Goal: Complete application form

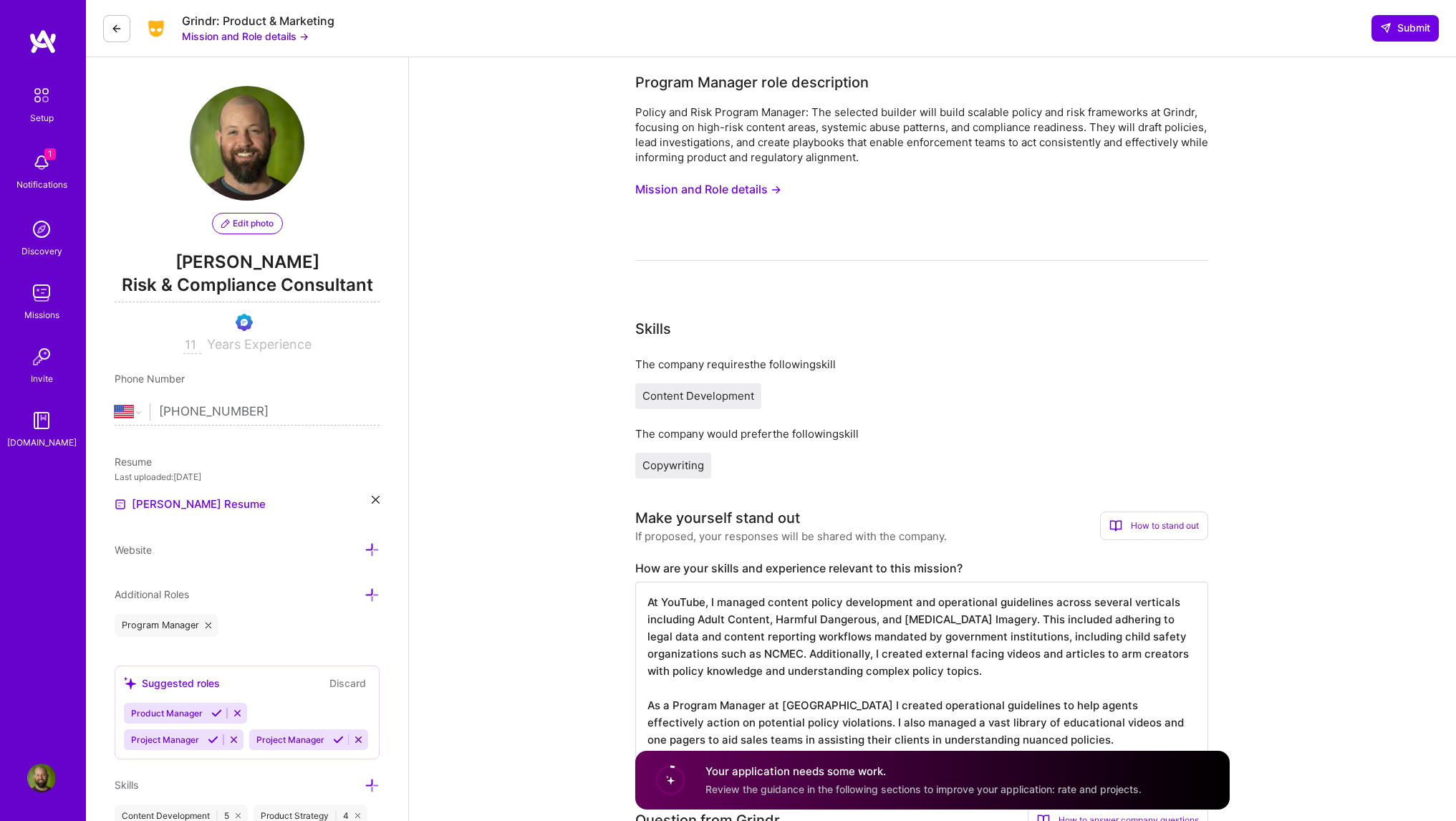
select select "US"
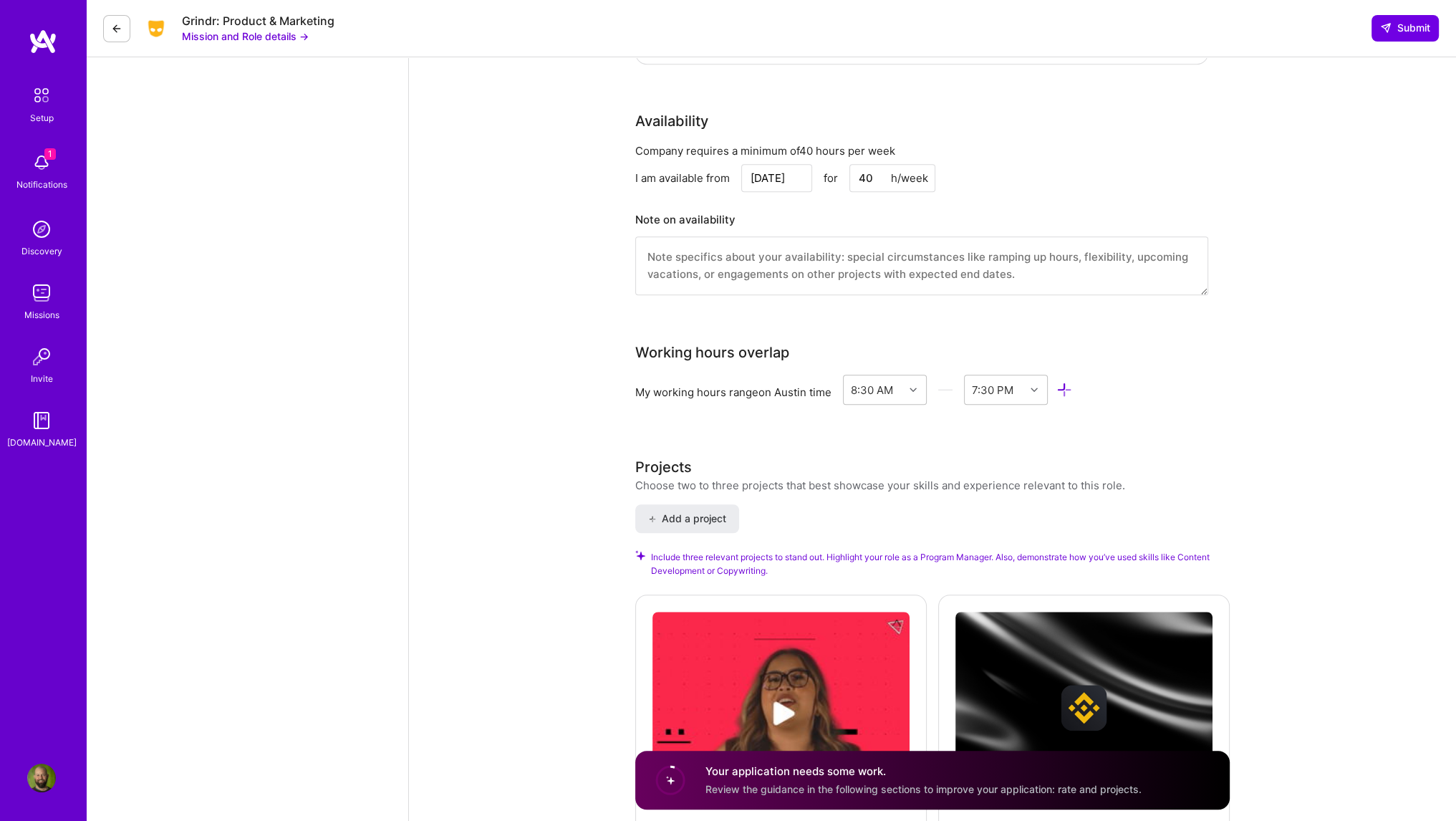
scroll to position [1505, 0]
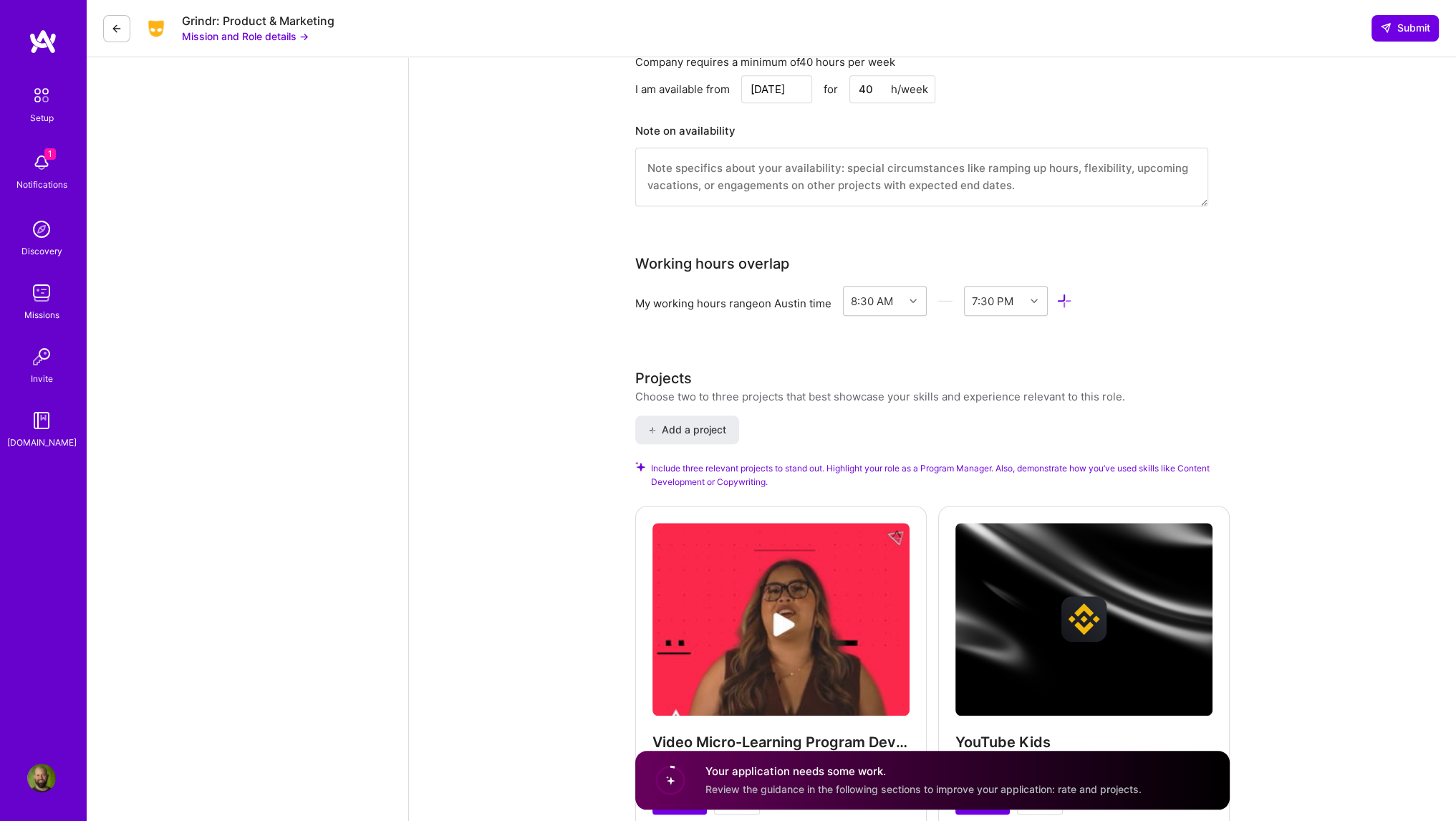
click at [33, 164] on img at bounding box center [42, 162] width 29 height 29
click at [40, 105] on img at bounding box center [42, 95] width 30 height 30
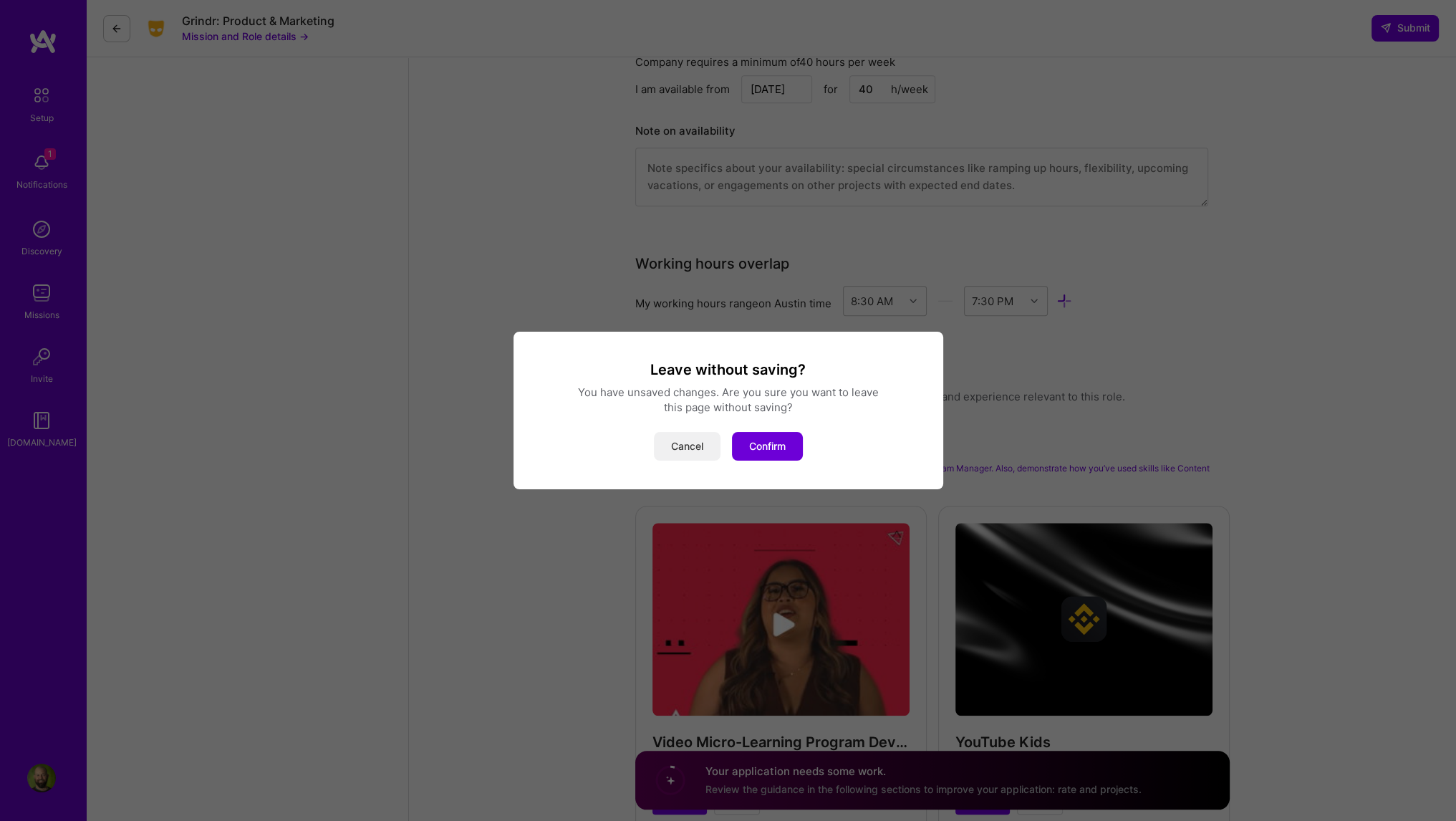
click at [683, 443] on button "Cancel" at bounding box center [687, 446] width 66 height 29
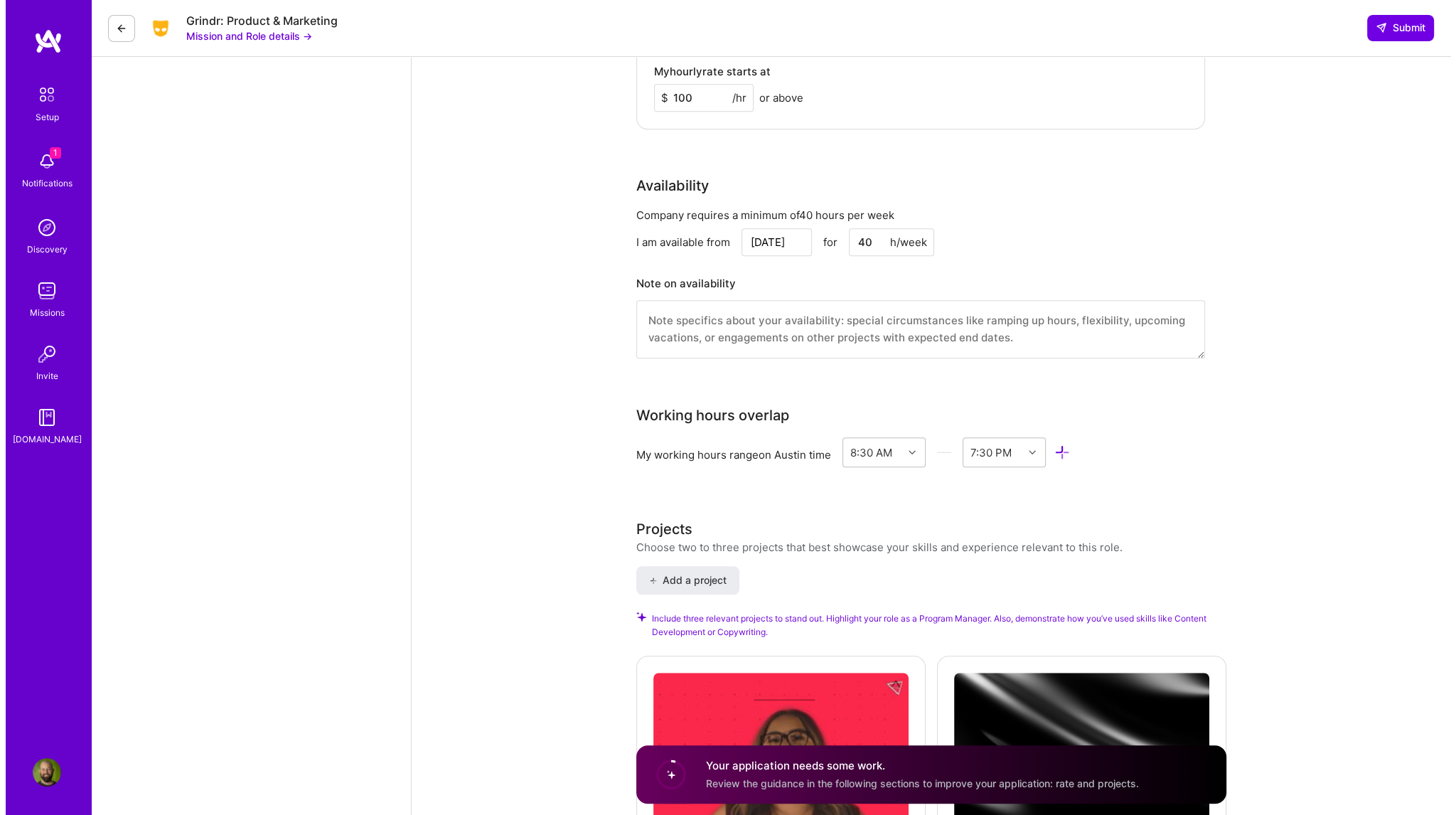
scroll to position [1603, 0]
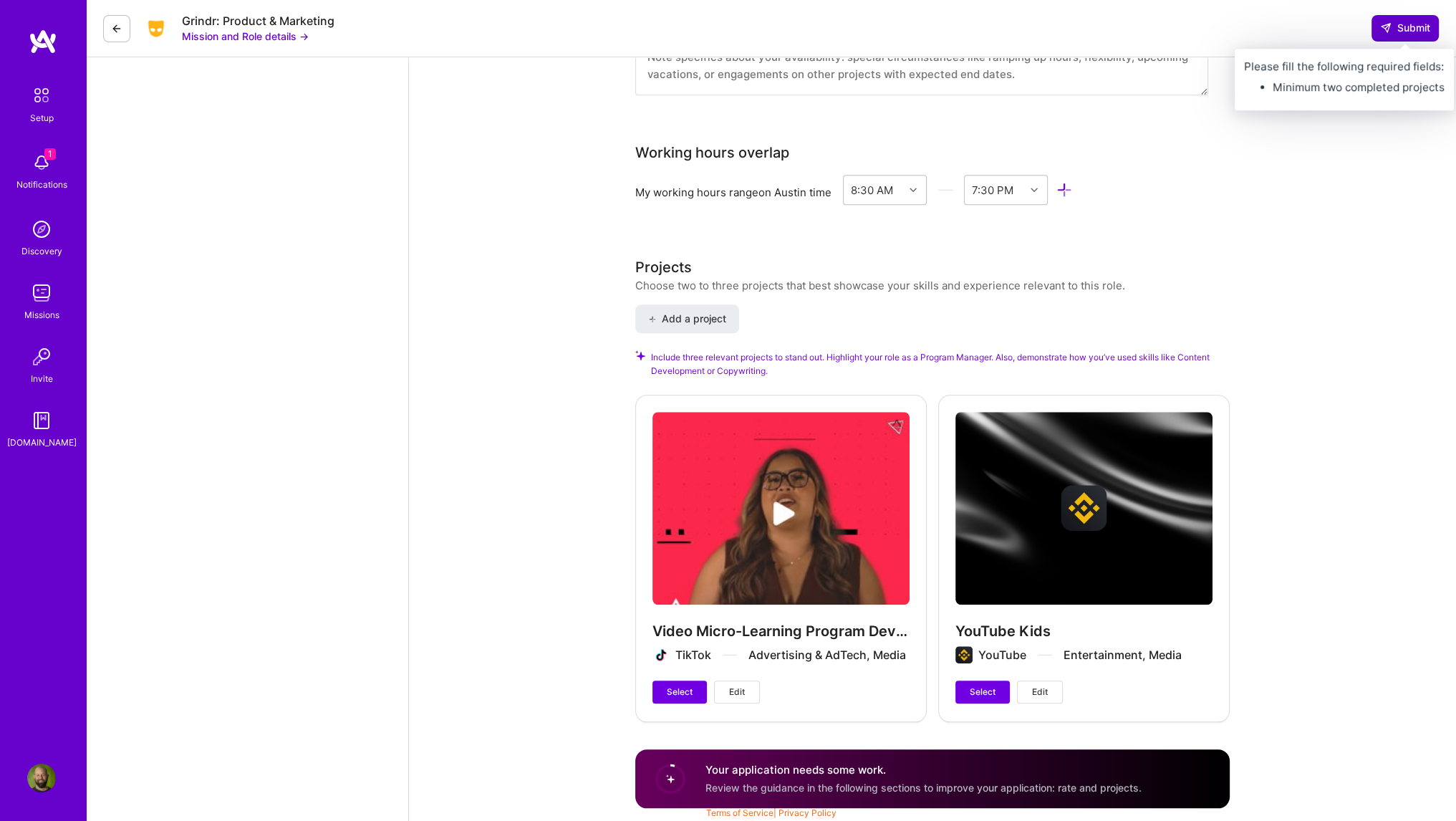
click at [1396, 21] on span "Submit" at bounding box center [1405, 28] width 50 height 14
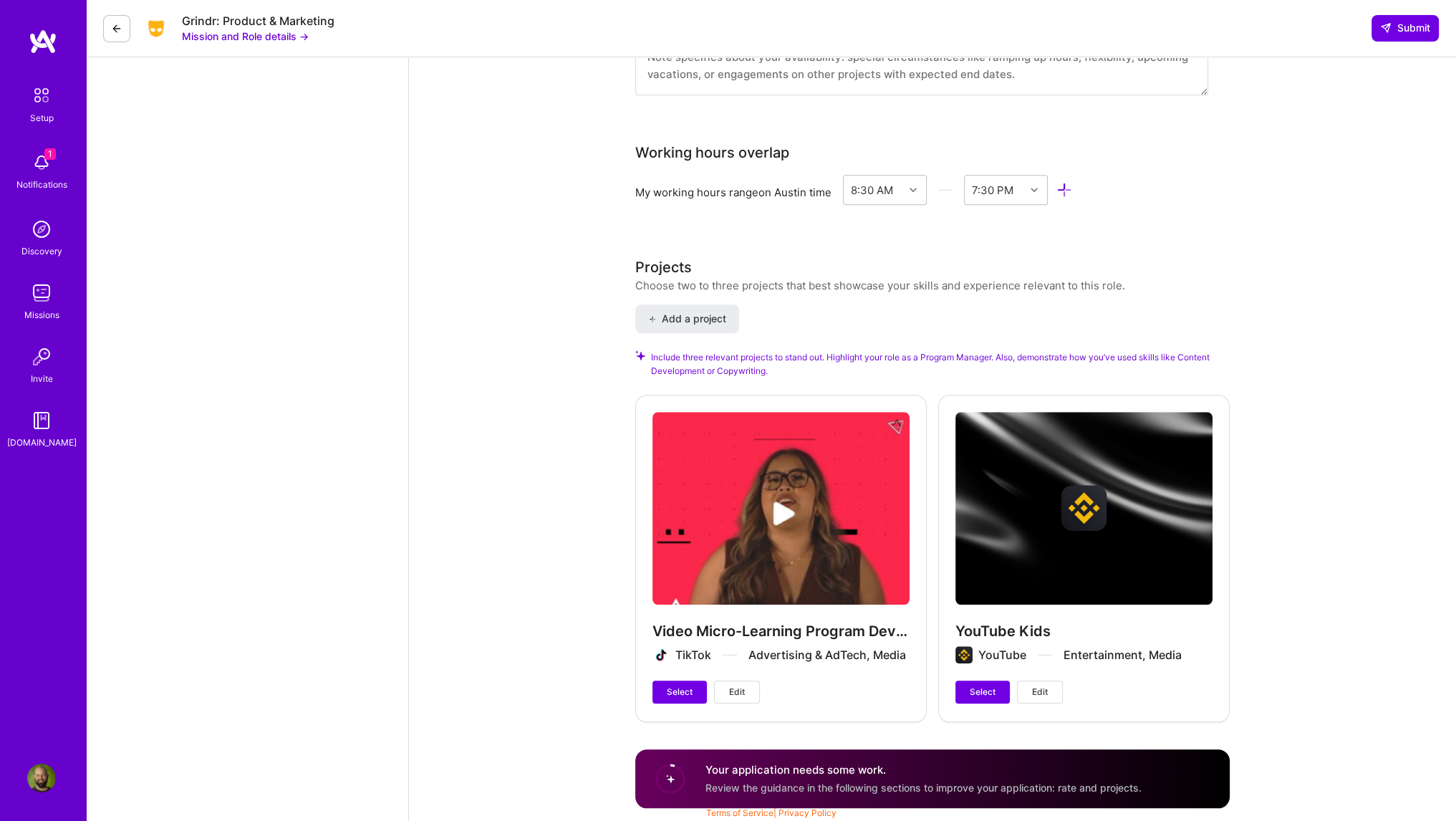
click at [722, 693] on button "Edit" at bounding box center [736, 692] width 45 height 23
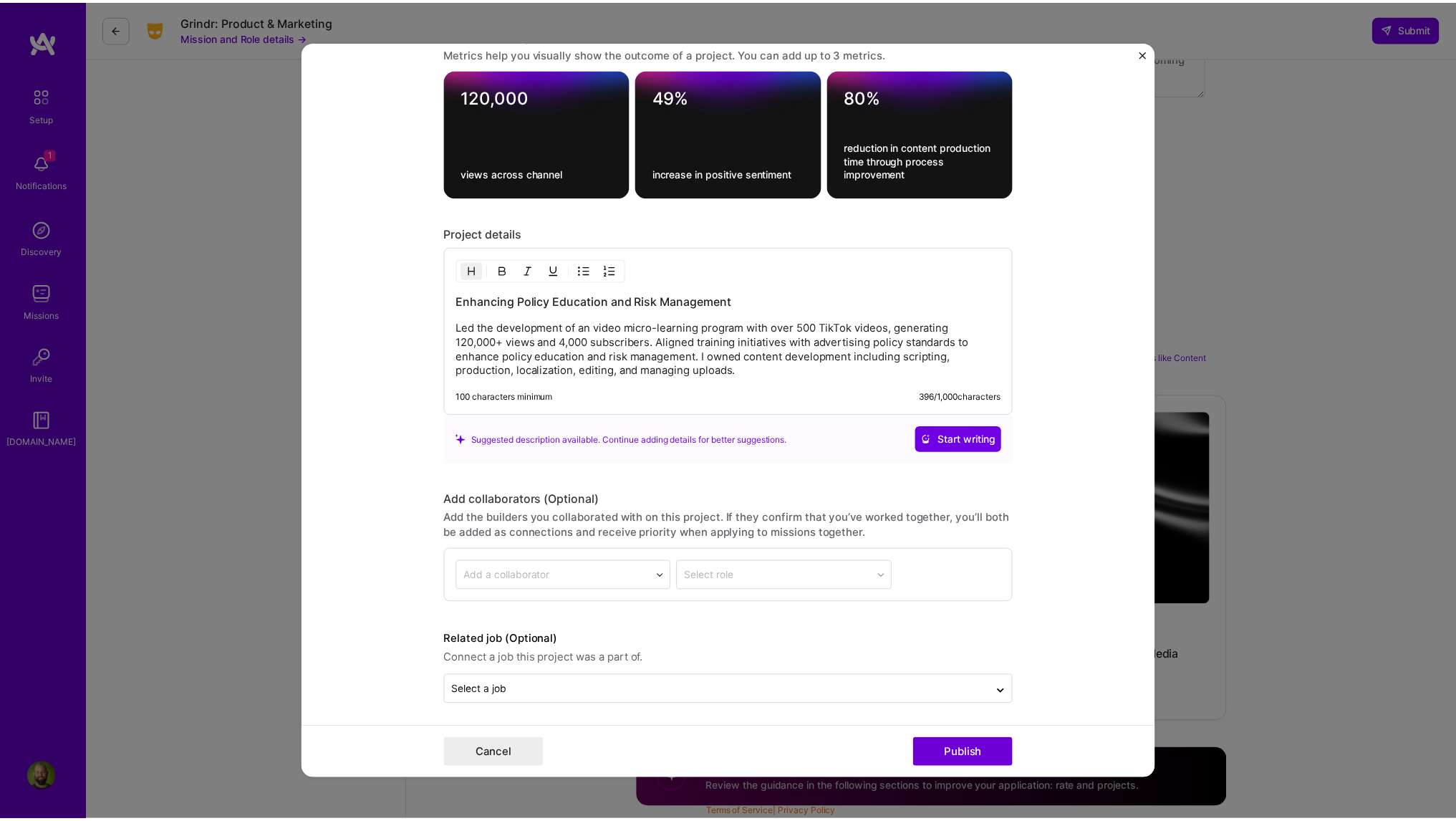
scroll to position [1365, 0]
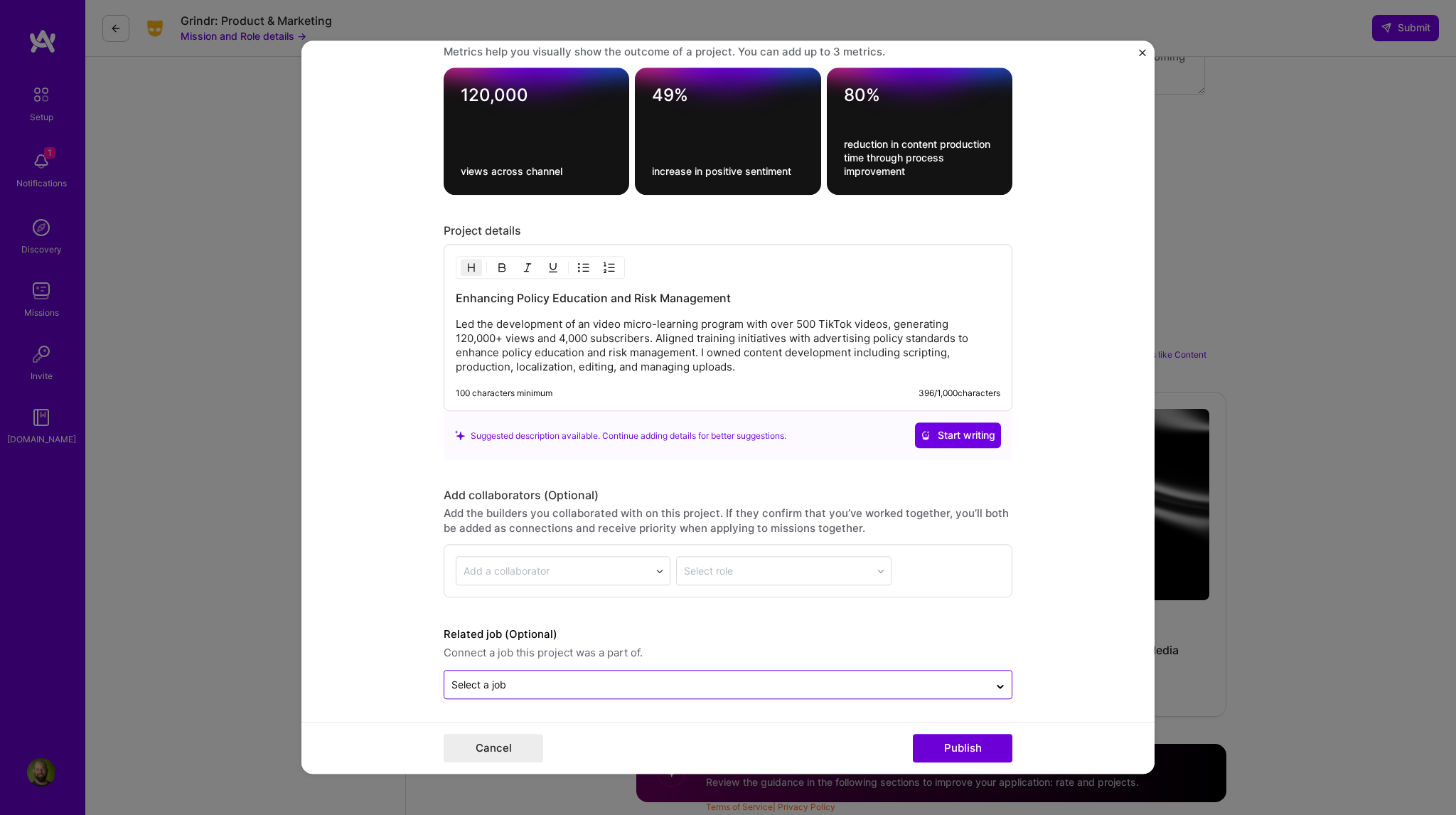
click at [598, 683] on input "text" at bounding box center [717, 685] width 530 height 15
click at [466, 746] on button "Cancel" at bounding box center [493, 749] width 100 height 29
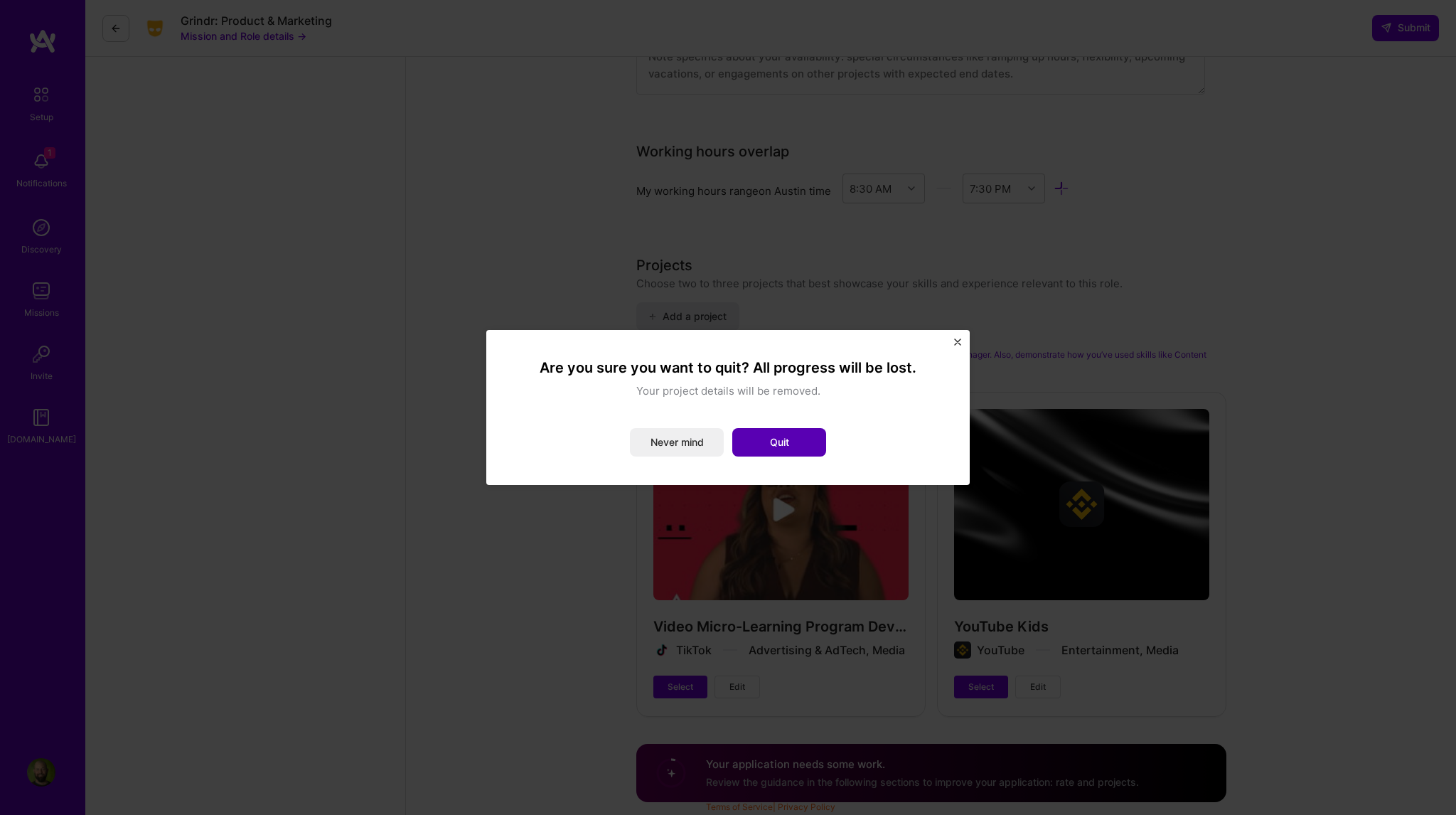
click at [765, 445] on button "Quit" at bounding box center [779, 442] width 94 height 29
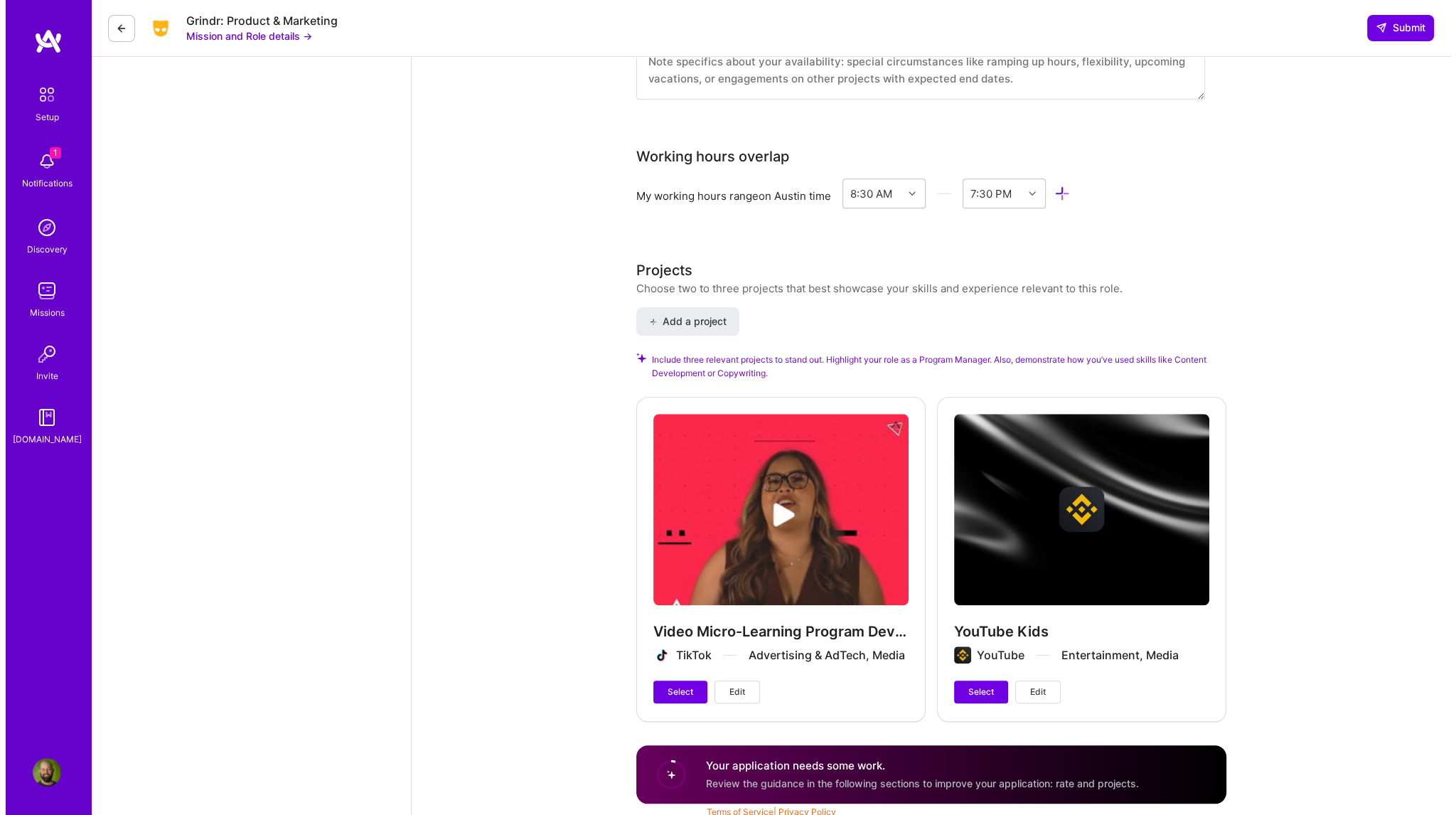
scroll to position [1603, 0]
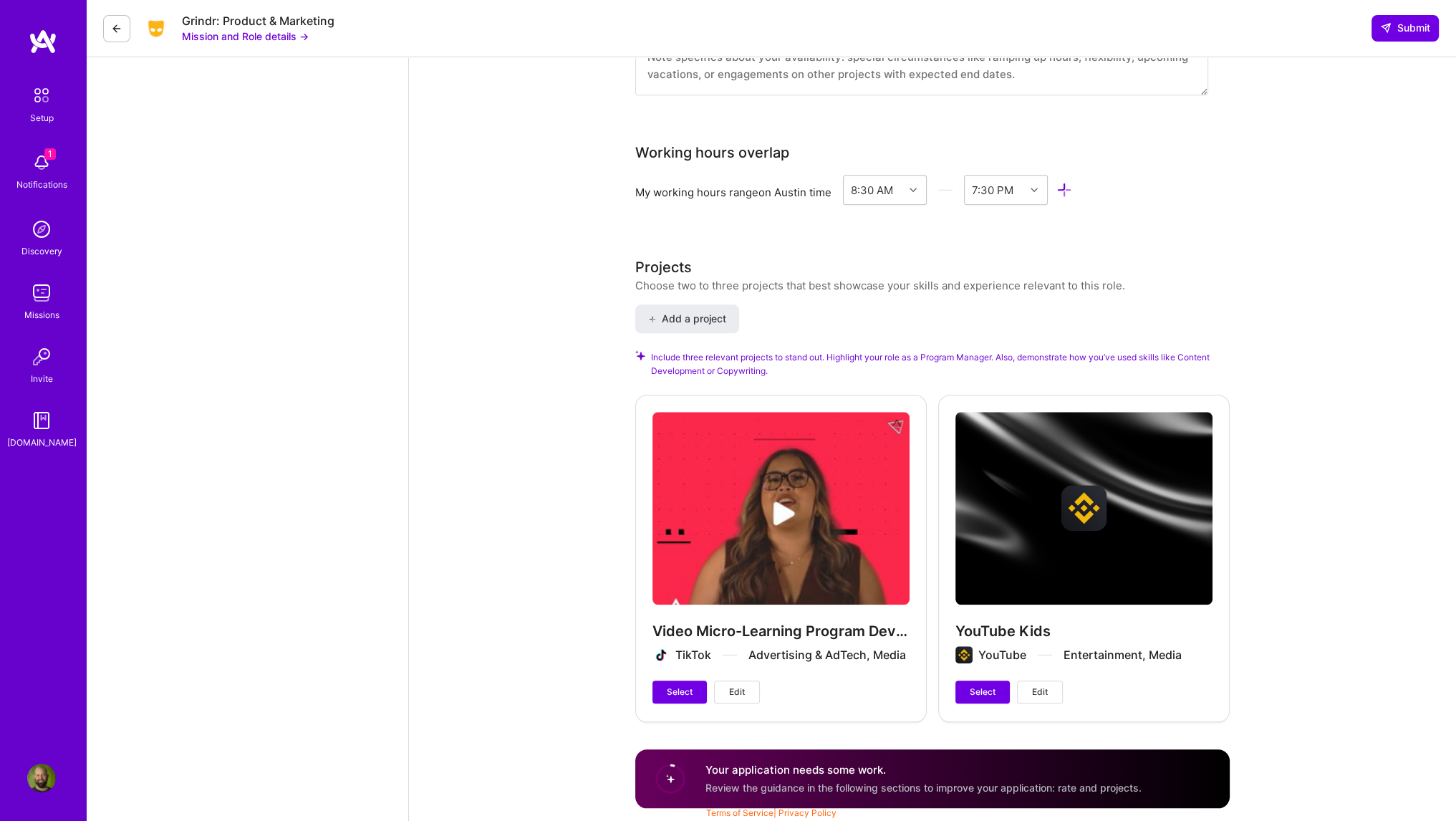
click at [1040, 688] on span "Edit" at bounding box center [1040, 692] width 16 height 13
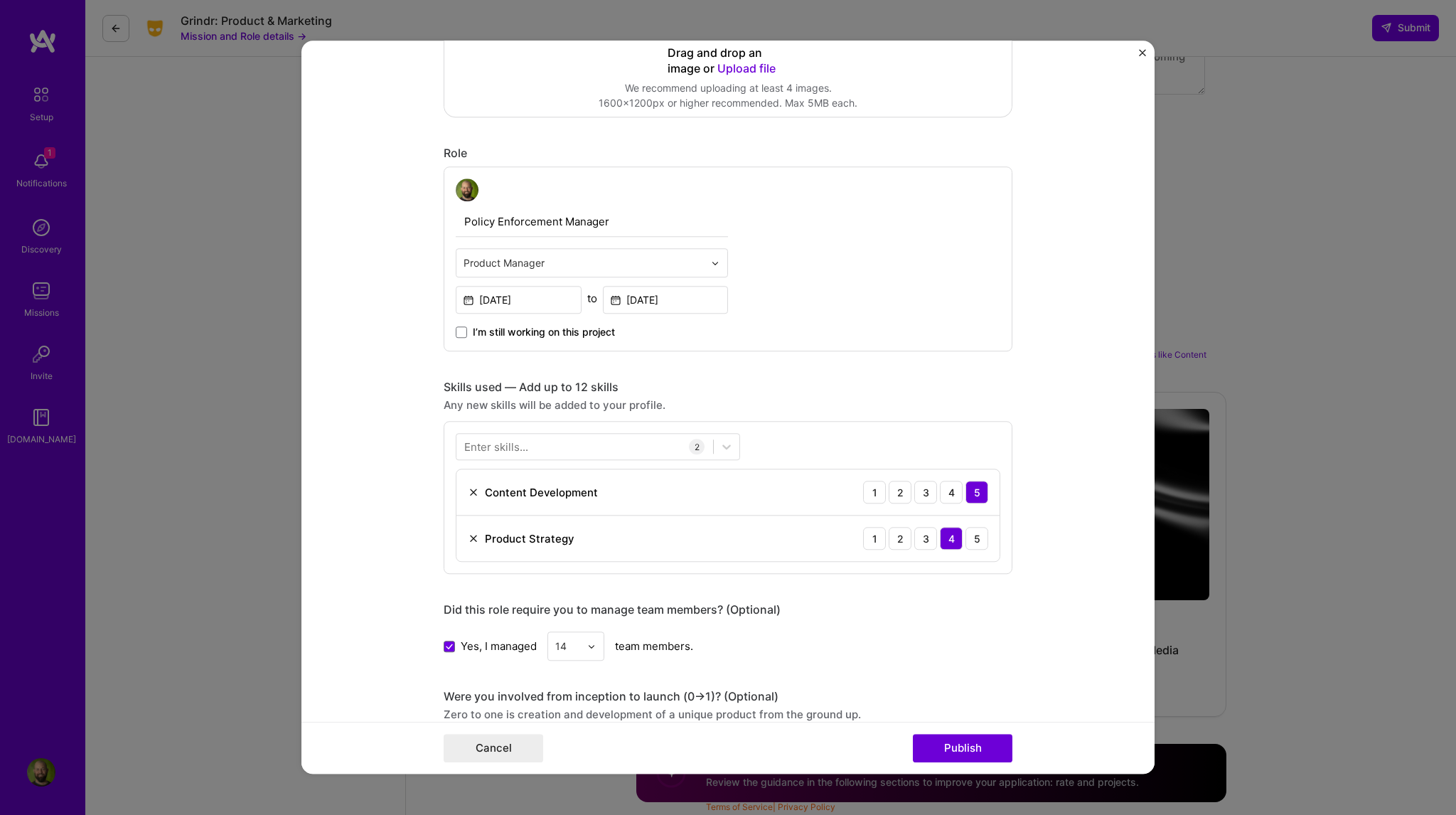
scroll to position [356, 0]
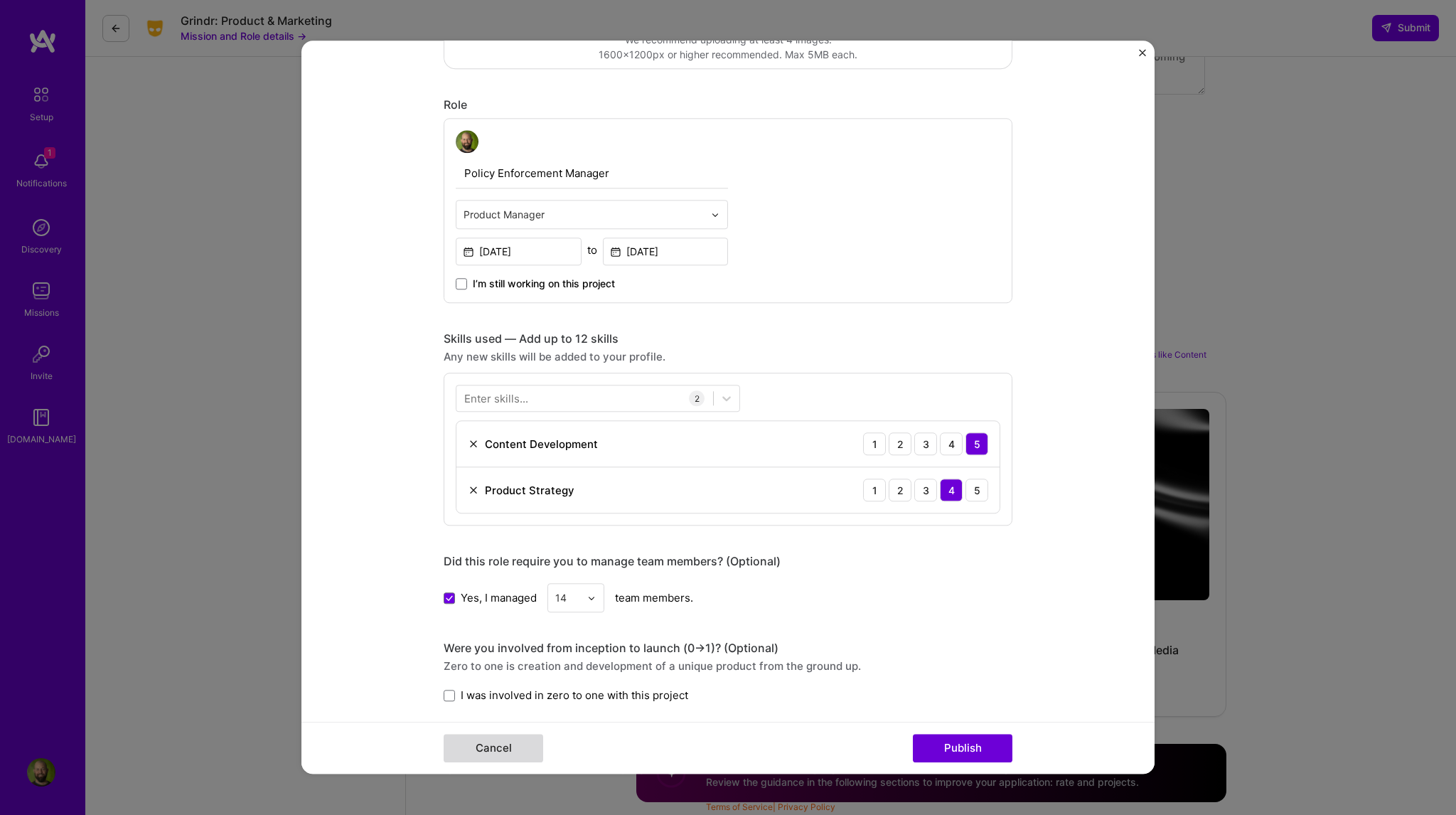
click at [489, 755] on button "Cancel" at bounding box center [493, 749] width 100 height 29
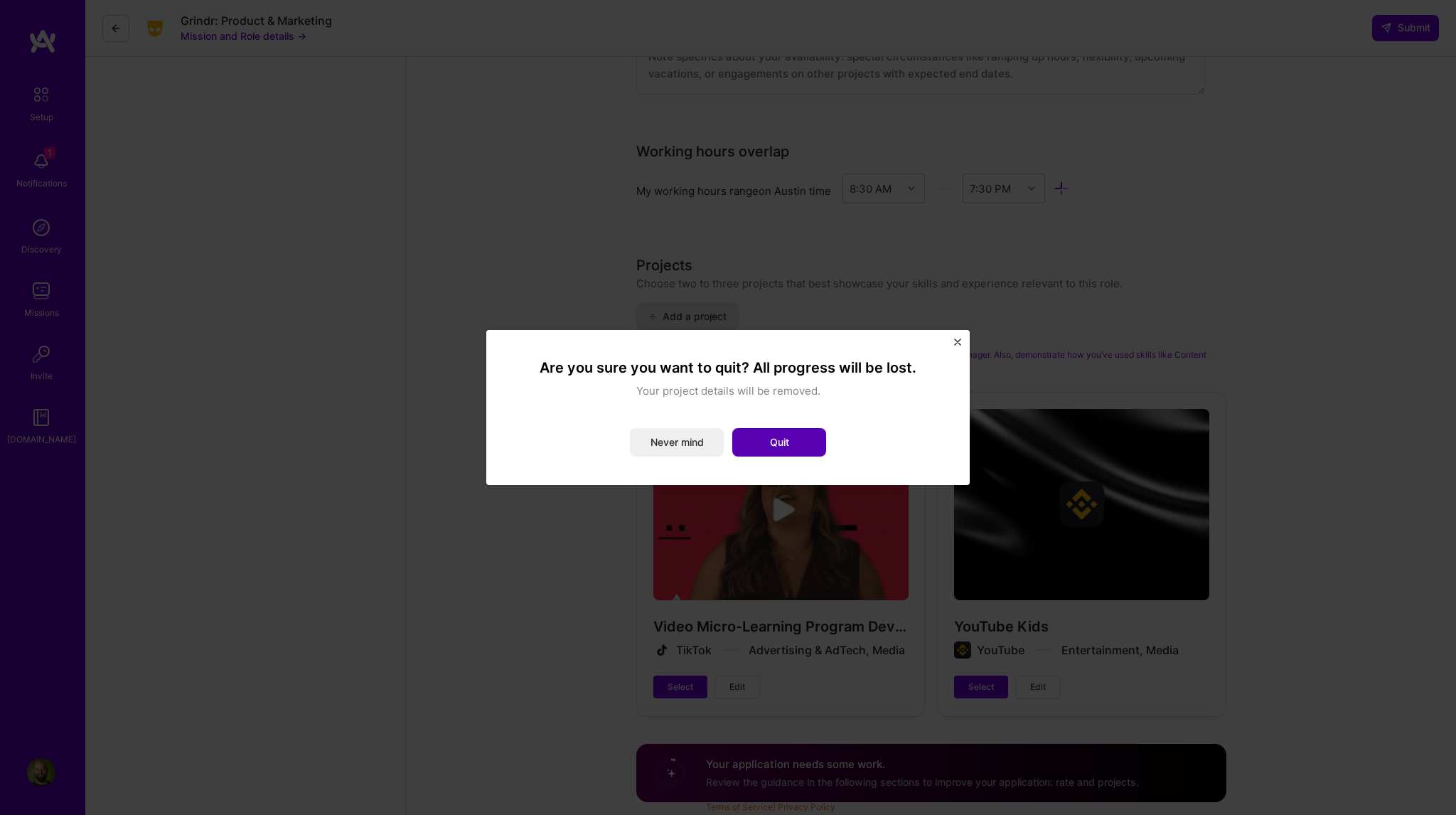
click at [768, 440] on button "Quit" at bounding box center [779, 442] width 94 height 29
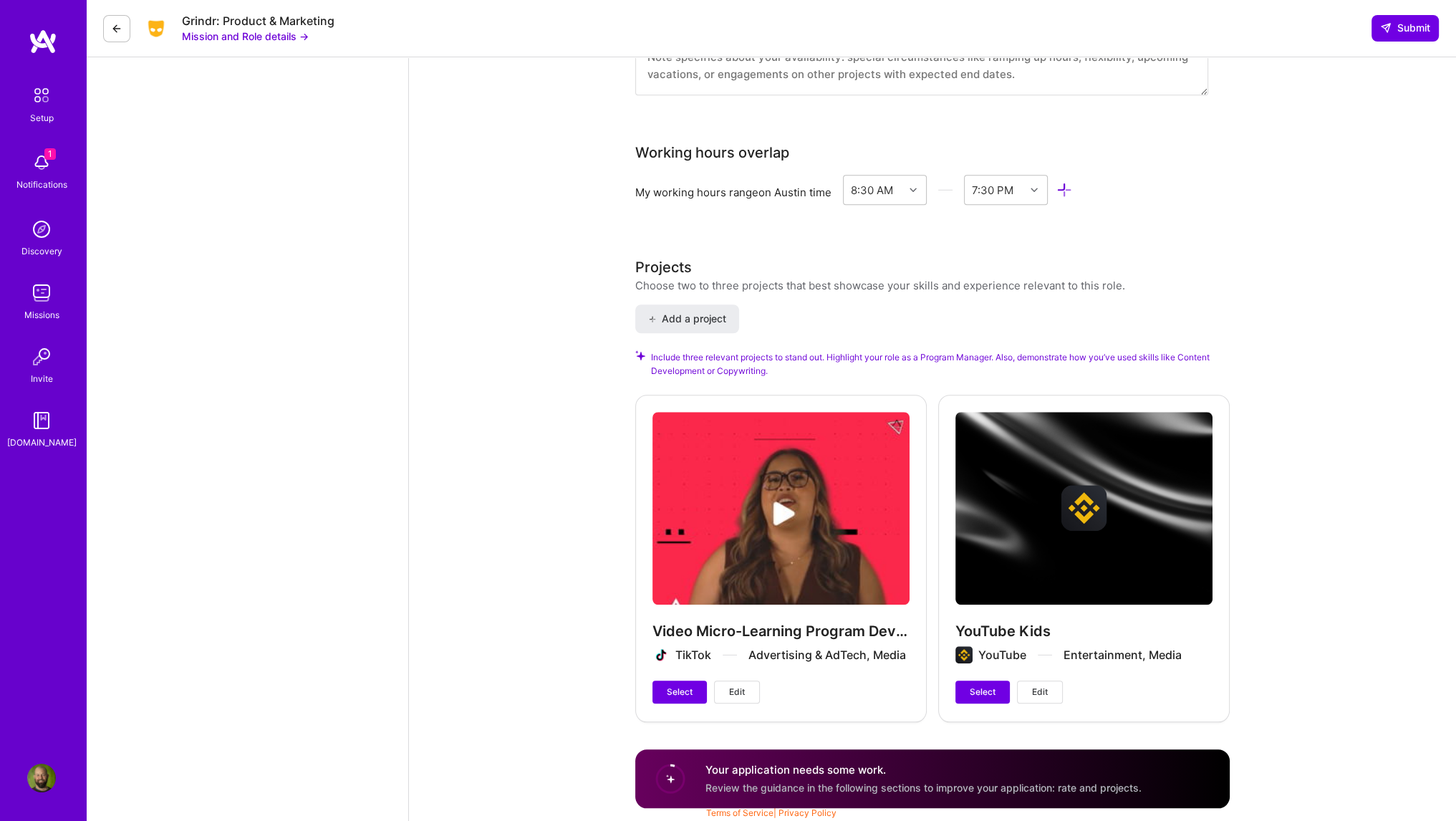
click at [720, 698] on button "Edit" at bounding box center [736, 692] width 45 height 23
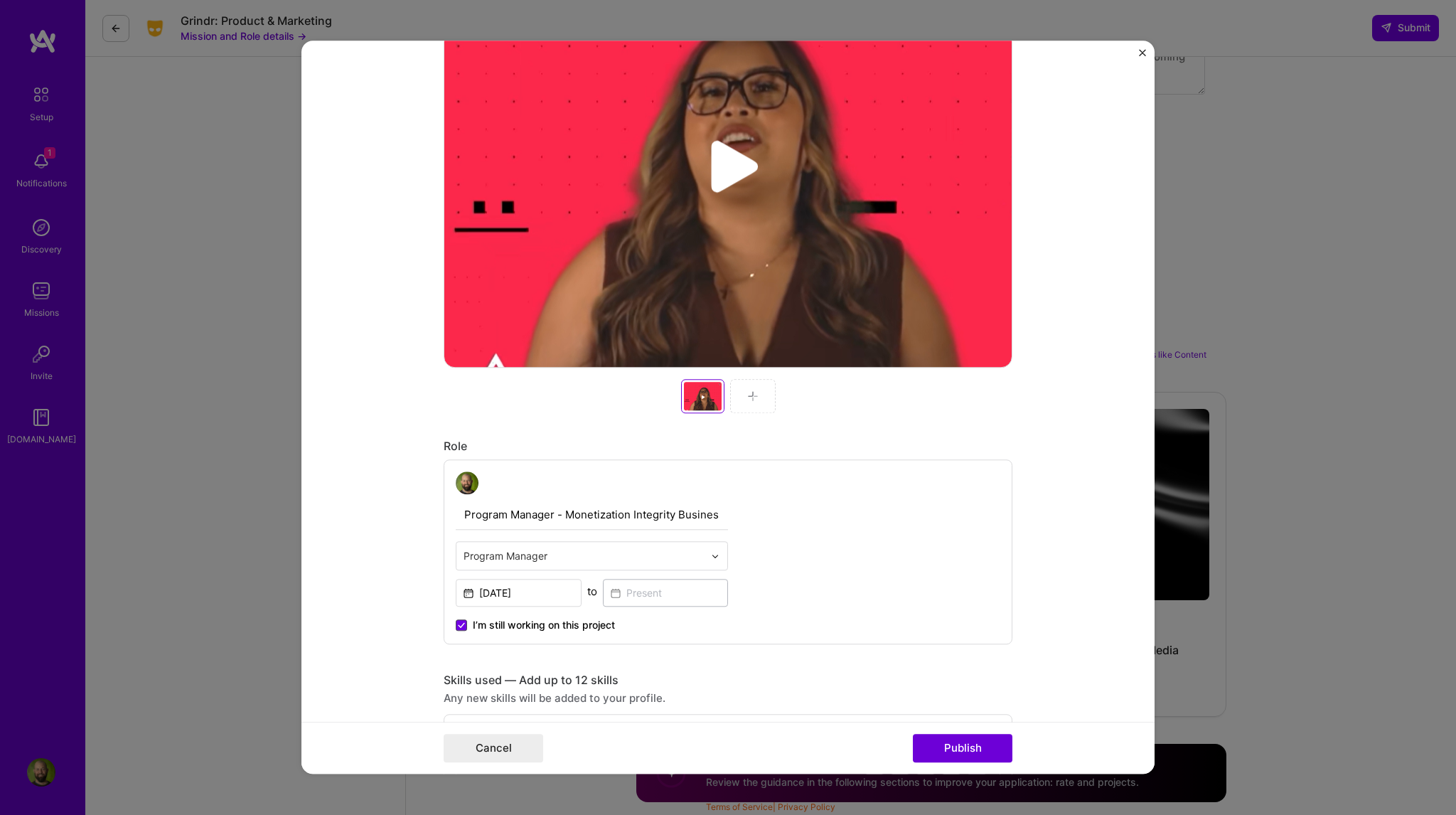
click at [456, 624] on span at bounding box center [461, 625] width 11 height 11
click at [0, 0] on input "I’m still working on this project" at bounding box center [0, 0] width 0 height 0
click at [637, 592] on input at bounding box center [666, 593] width 126 height 28
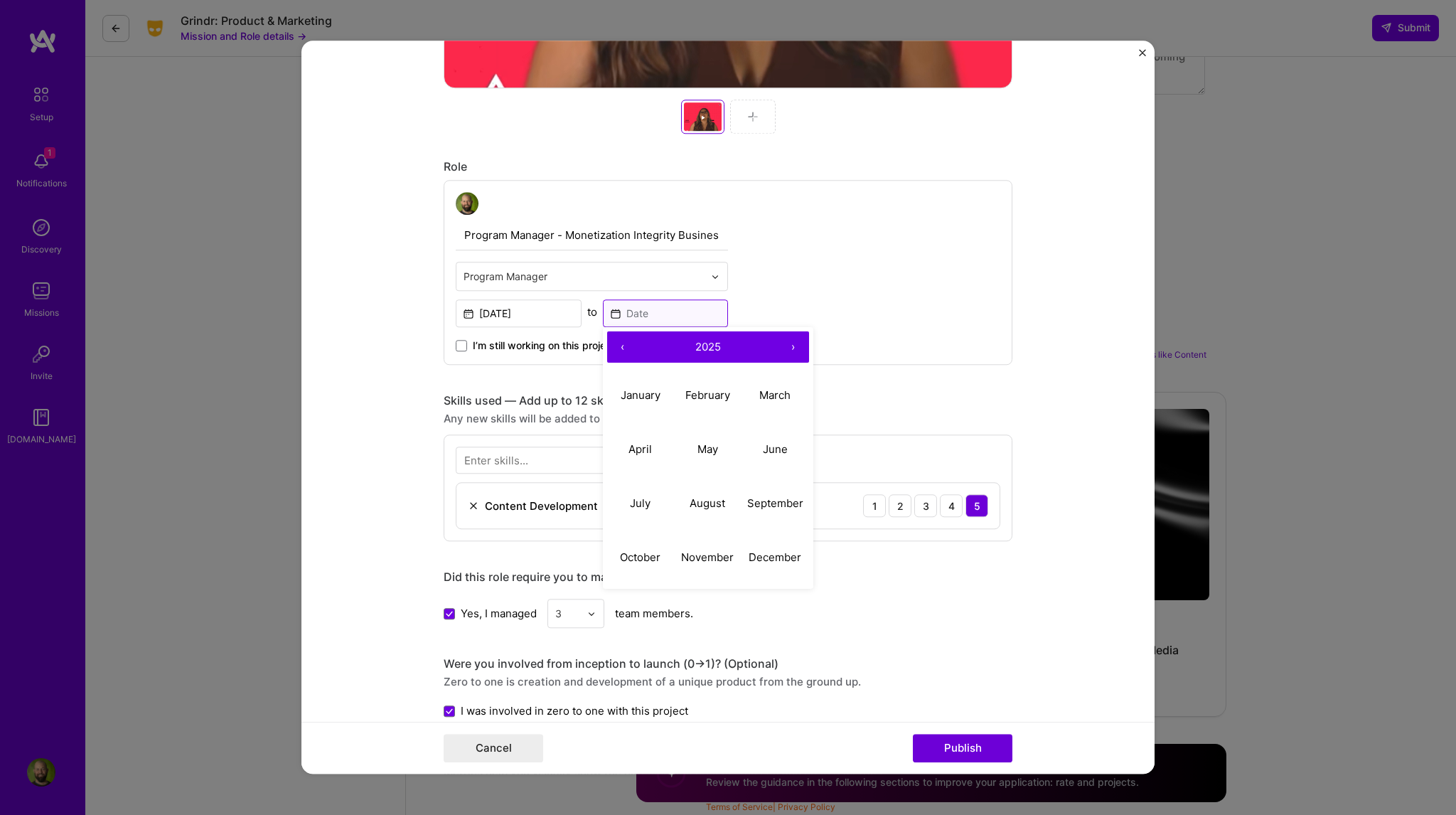
scroll to position [640, 0]
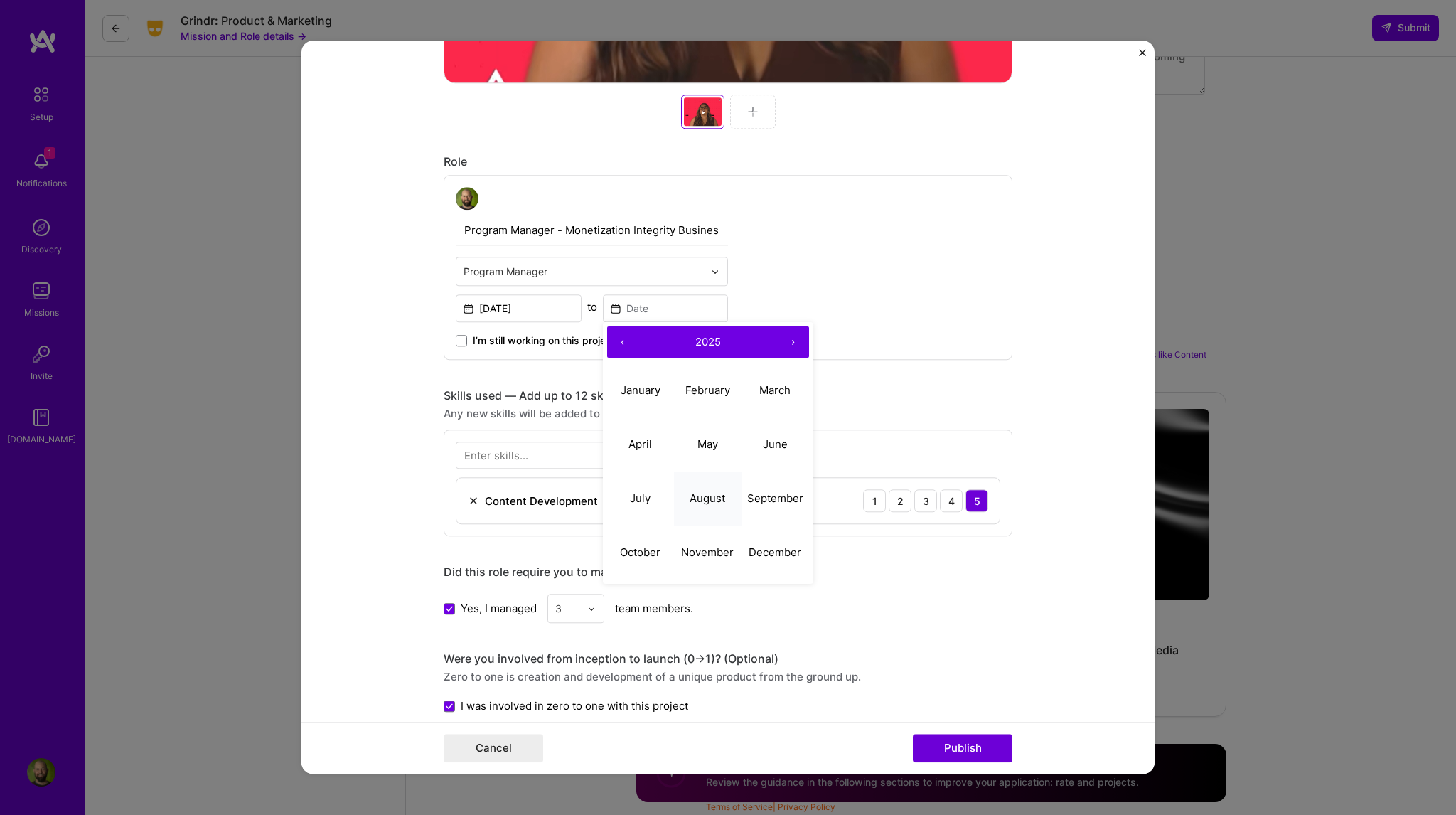
click at [704, 492] on abbr "August" at bounding box center [707, 498] width 36 height 14
type input "[DATE]"
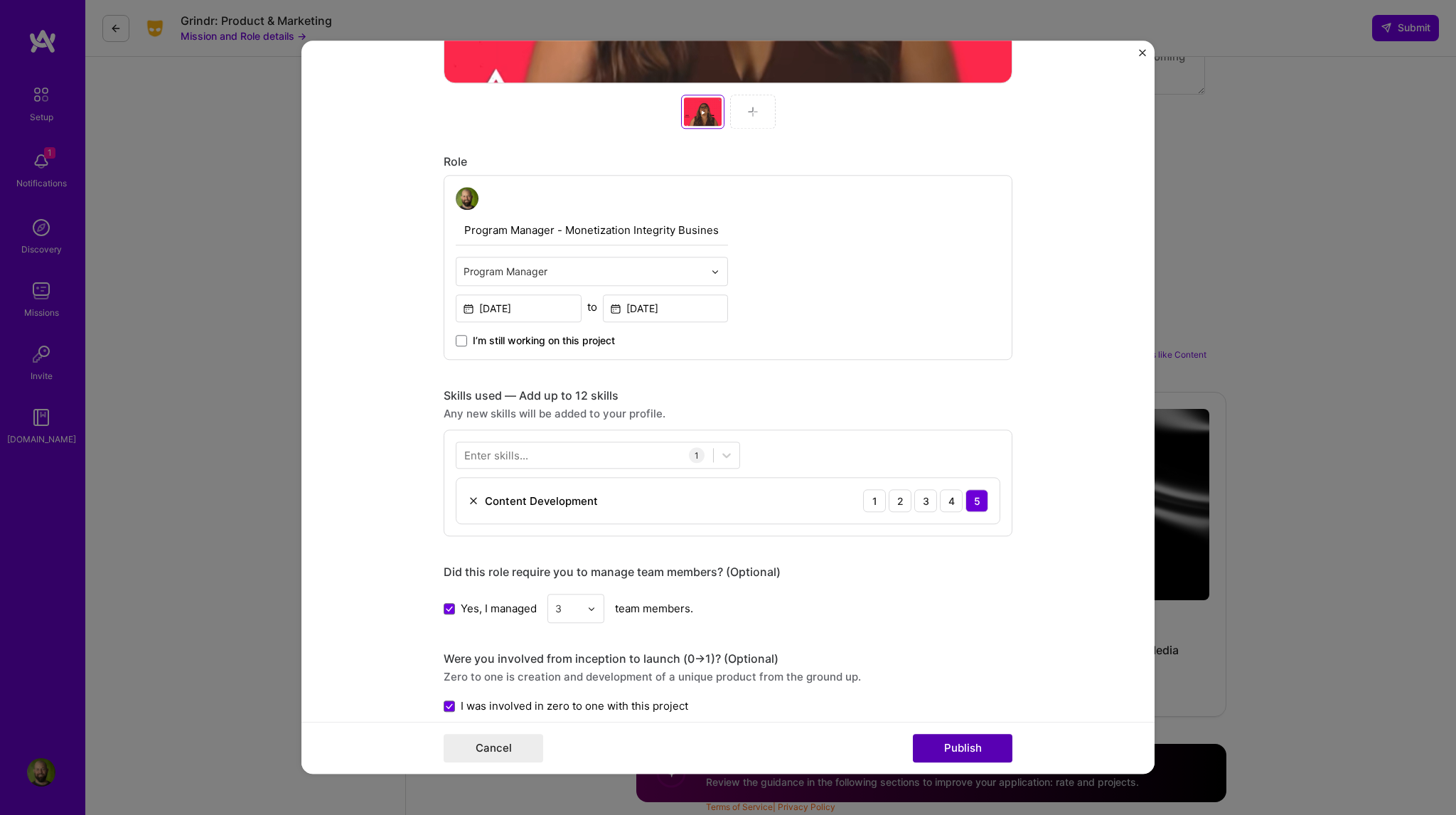
click at [965, 745] on button "Publish" at bounding box center [962, 749] width 100 height 29
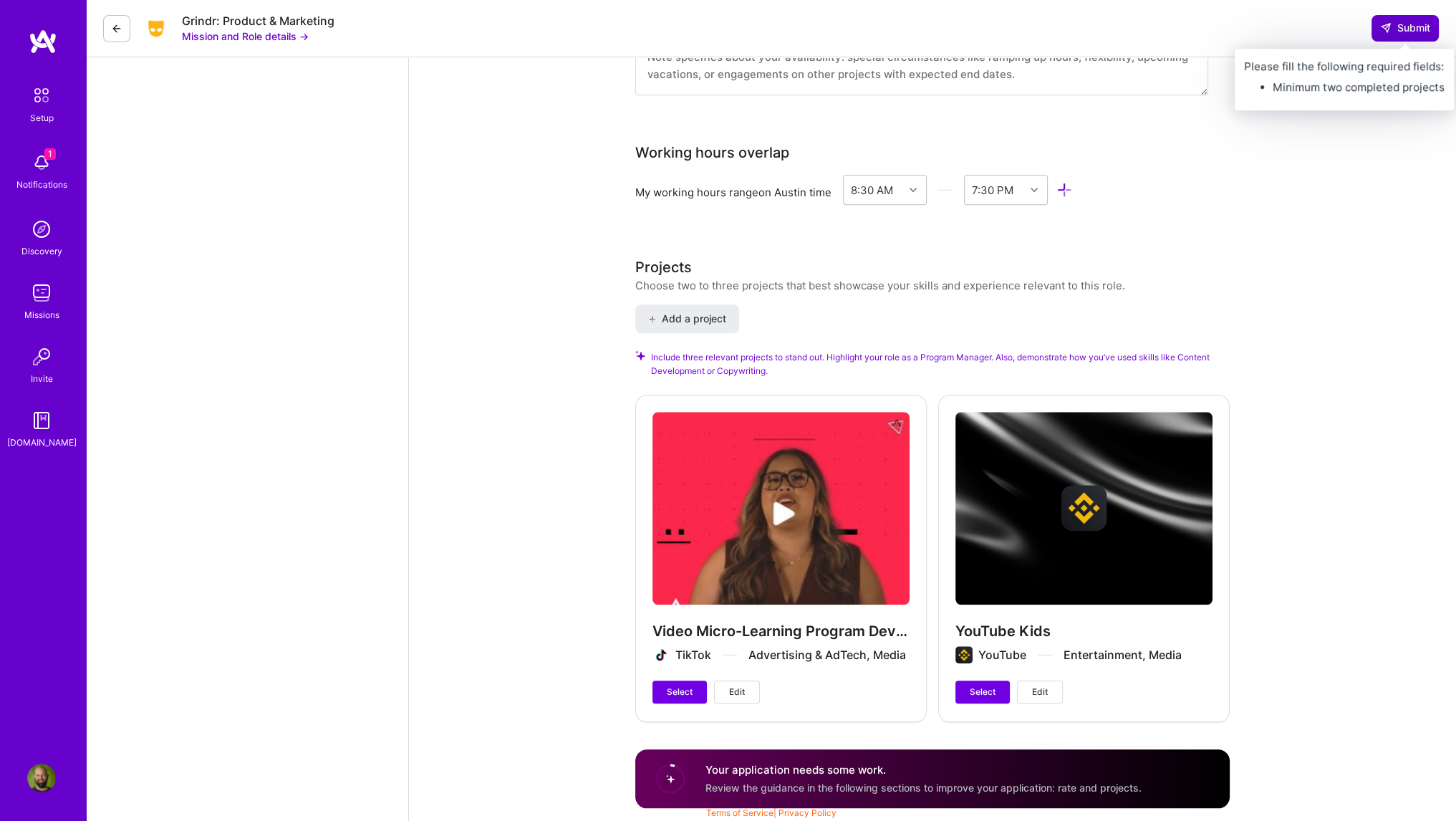
click at [1417, 27] on span "Submit" at bounding box center [1405, 28] width 50 height 14
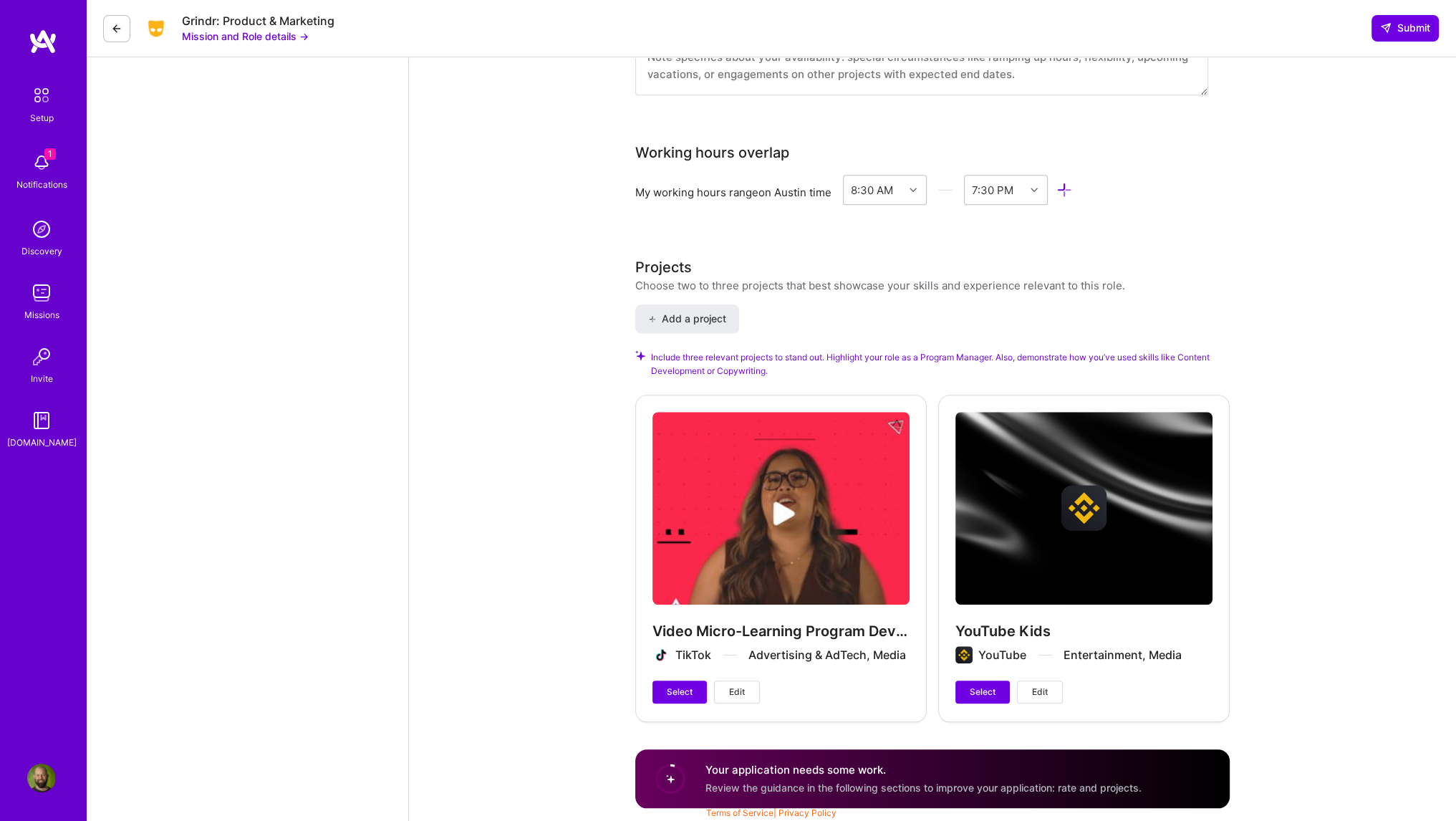
click at [741, 700] on button "Edit" at bounding box center [736, 692] width 45 height 23
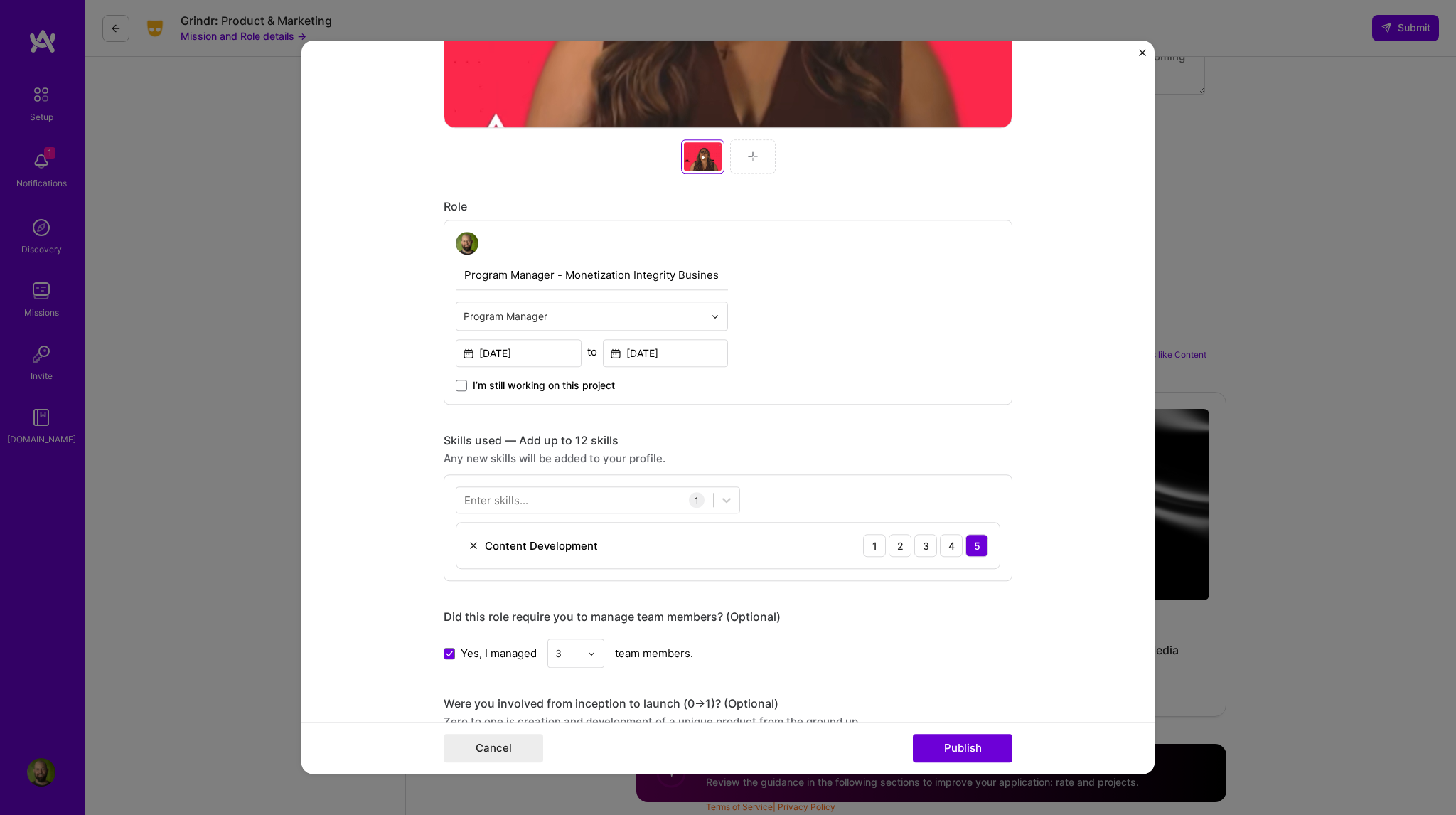
scroll to position [996, 0]
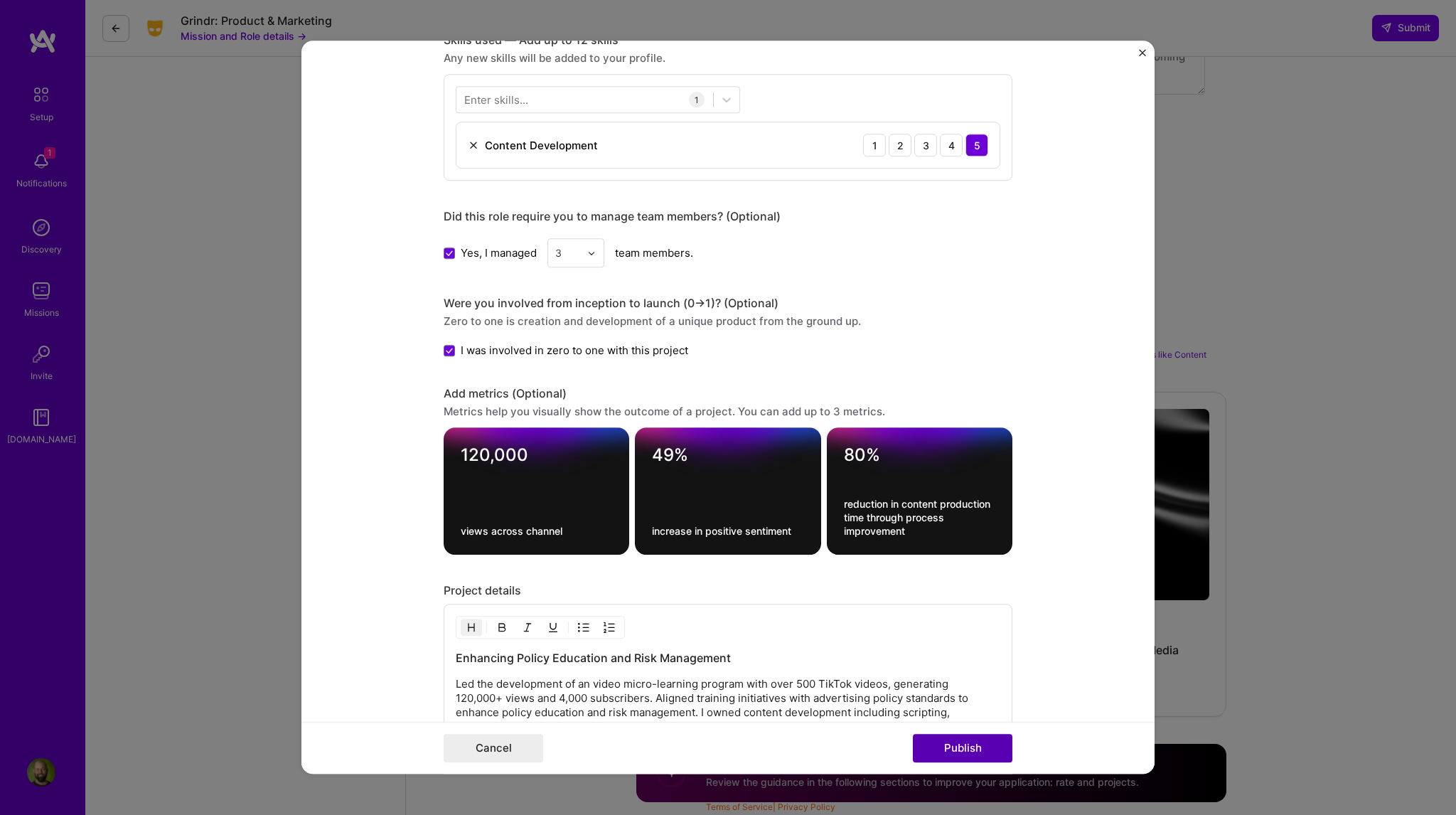
click at [975, 753] on button "Publish" at bounding box center [962, 749] width 100 height 29
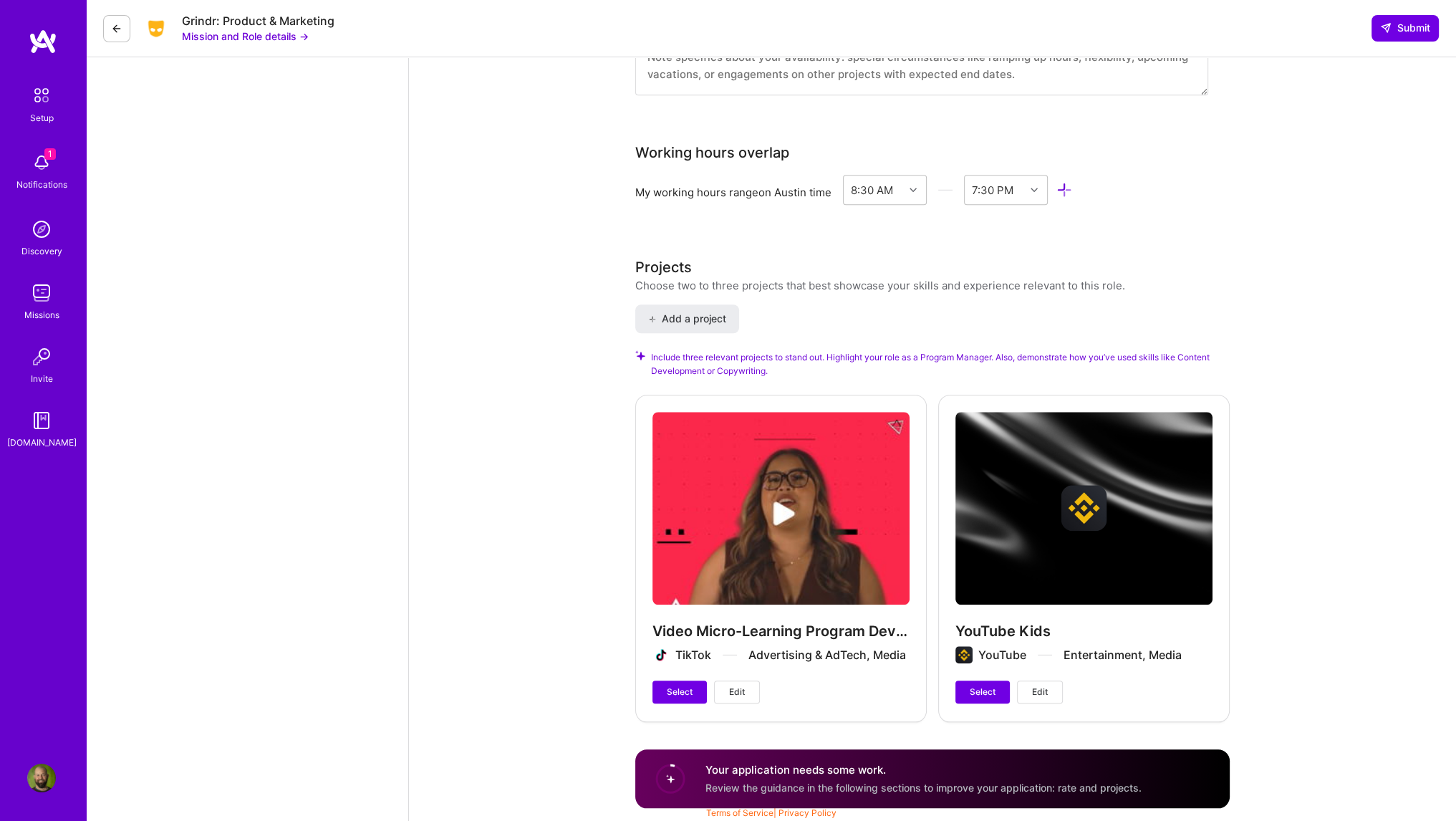
click at [1032, 685] on span "Edit" at bounding box center [1040, 692] width 16 height 13
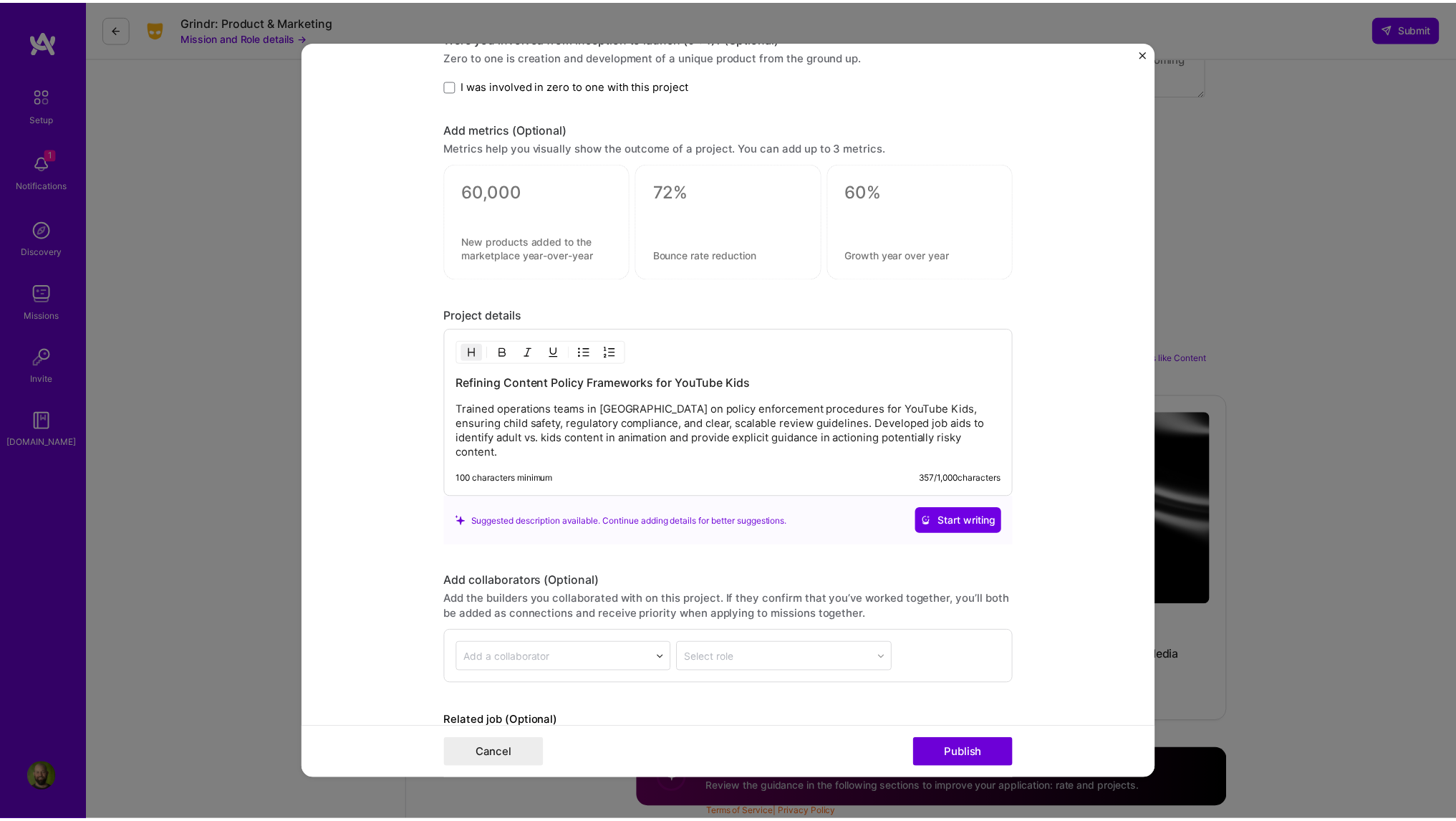
scroll to position [1041, 0]
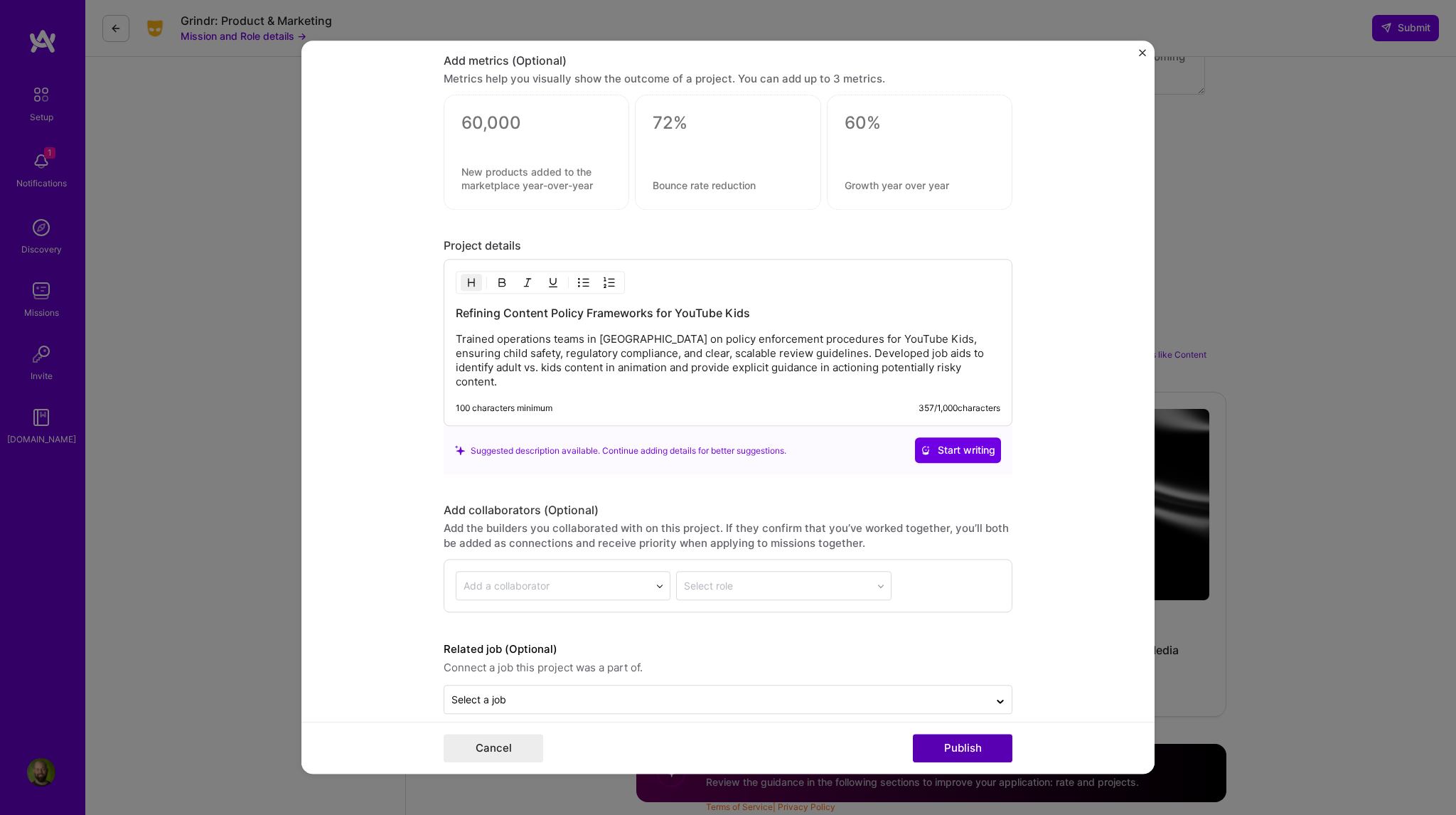
click at [947, 745] on button "Publish" at bounding box center [962, 749] width 100 height 29
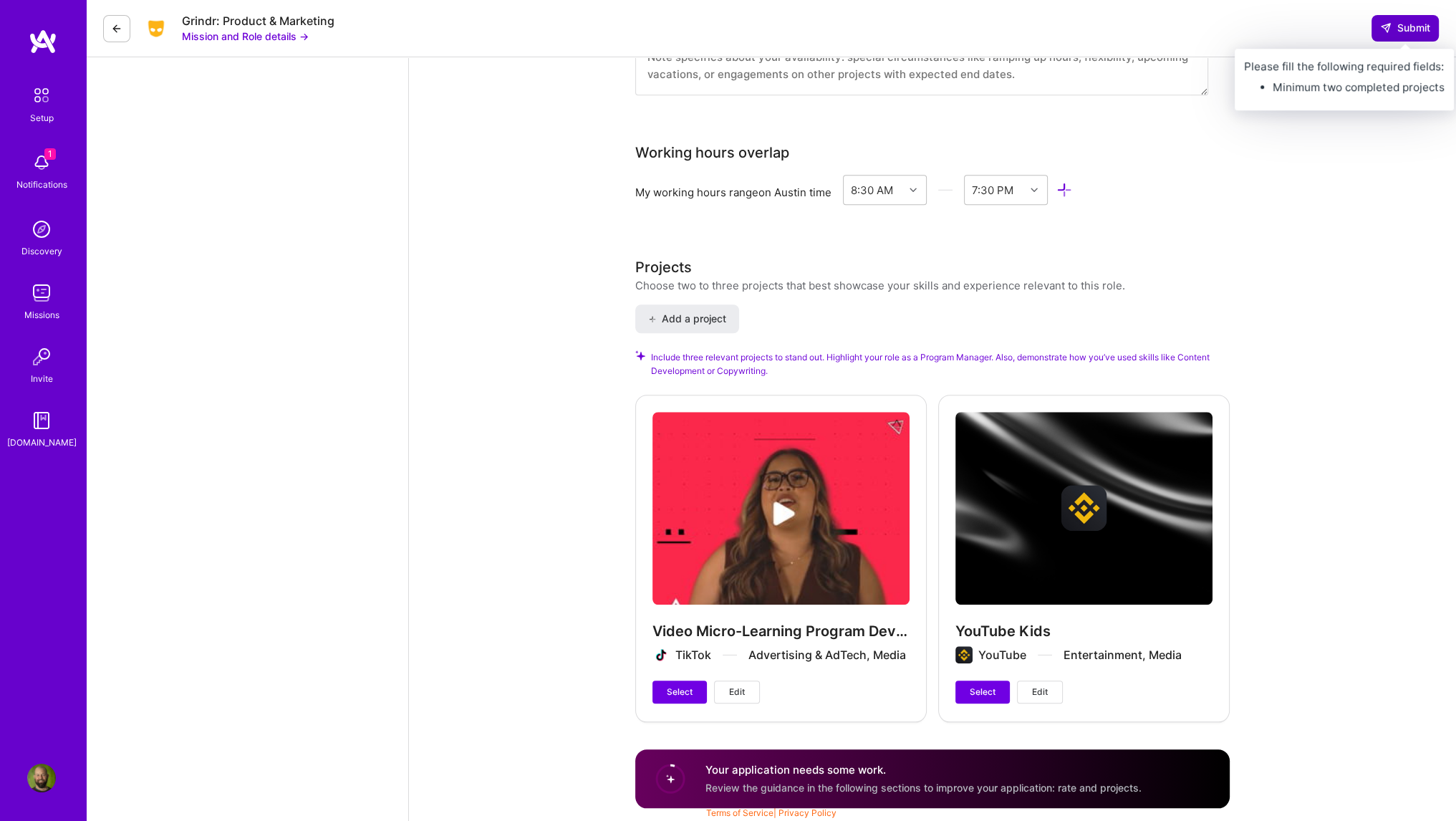
click at [1411, 25] on span "Submit" at bounding box center [1405, 28] width 50 height 14
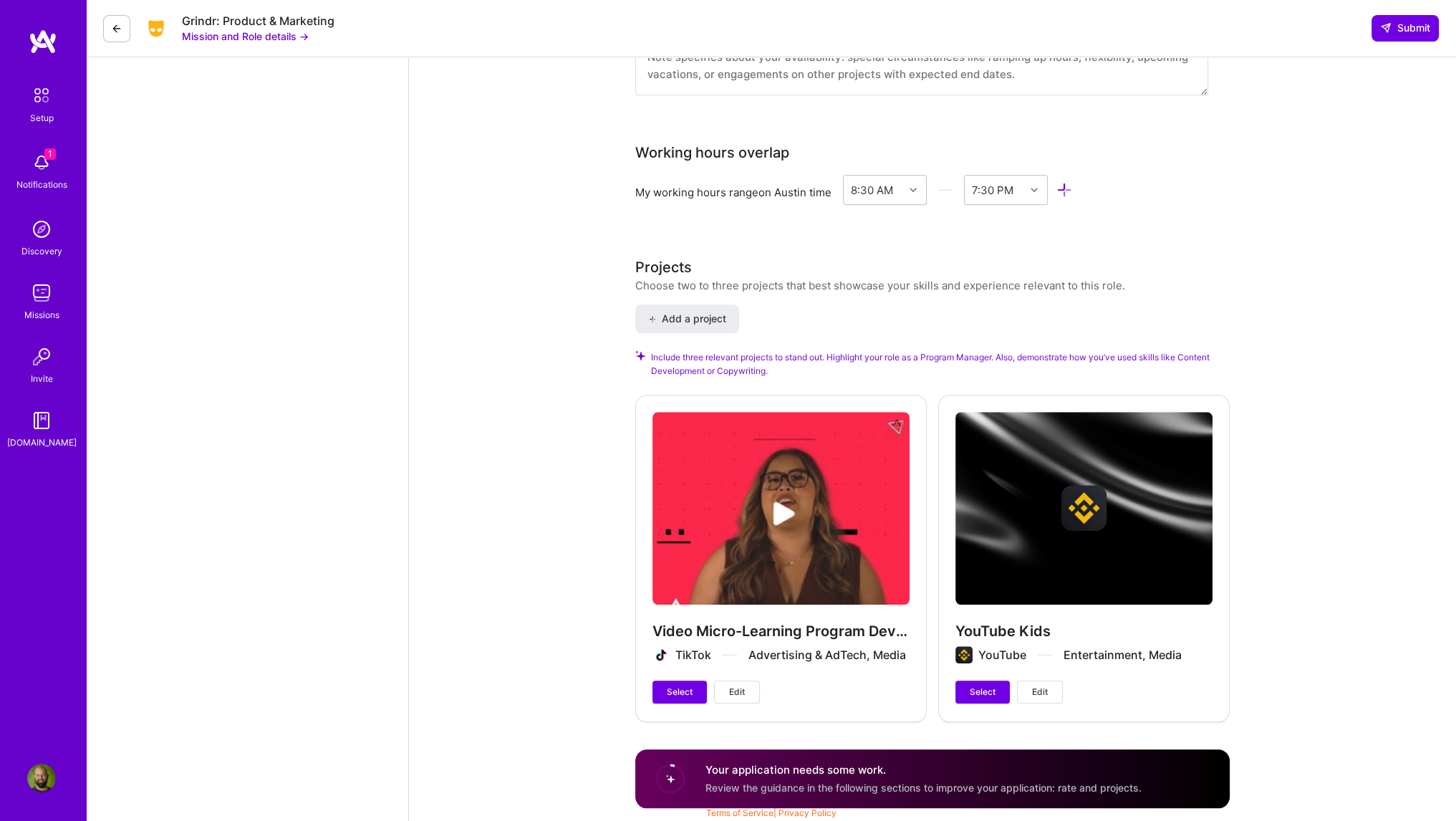
click at [123, 35] on button at bounding box center [117, 29] width 27 height 27
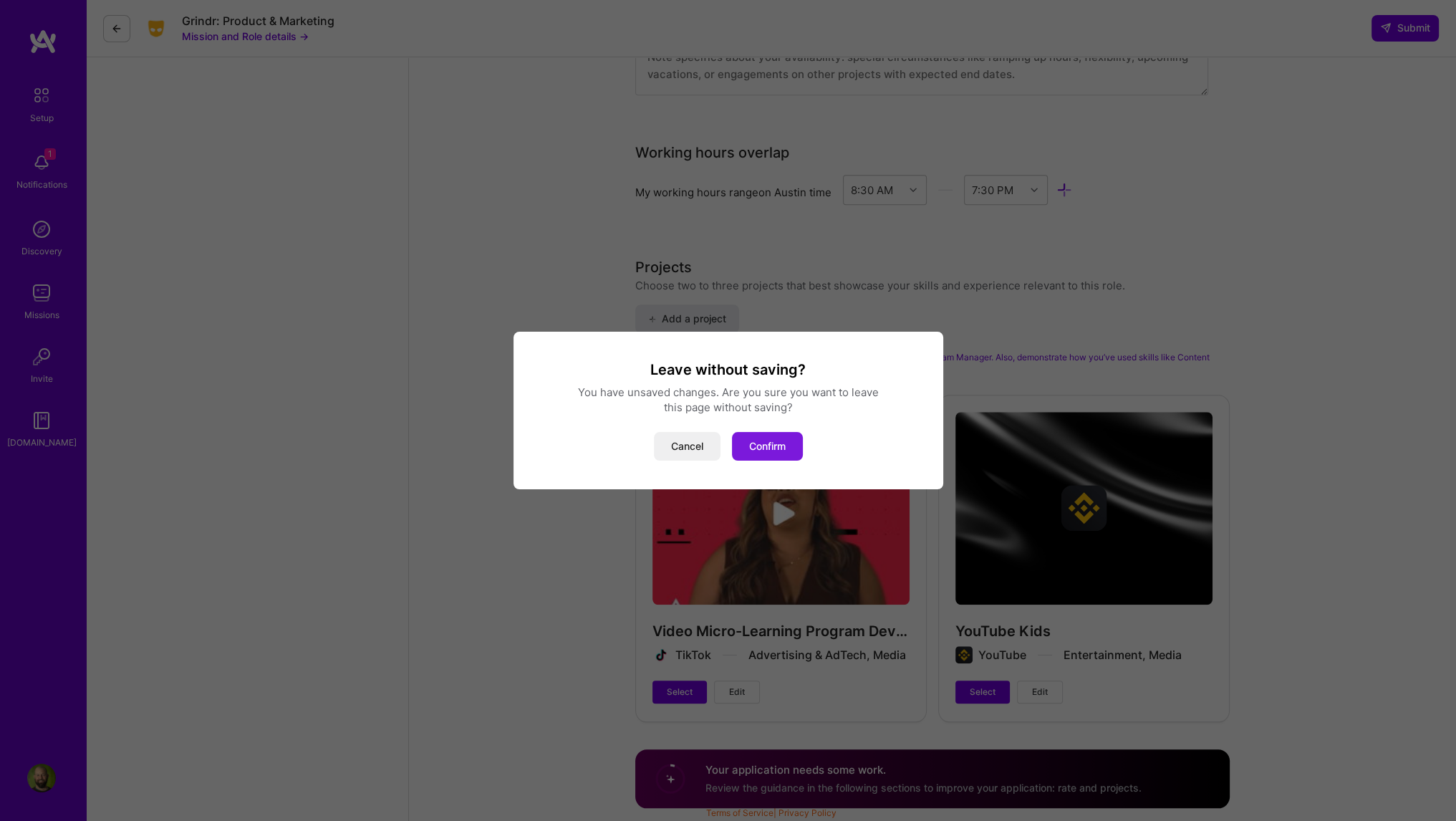
click at [763, 448] on button "Confirm" at bounding box center [767, 446] width 71 height 29
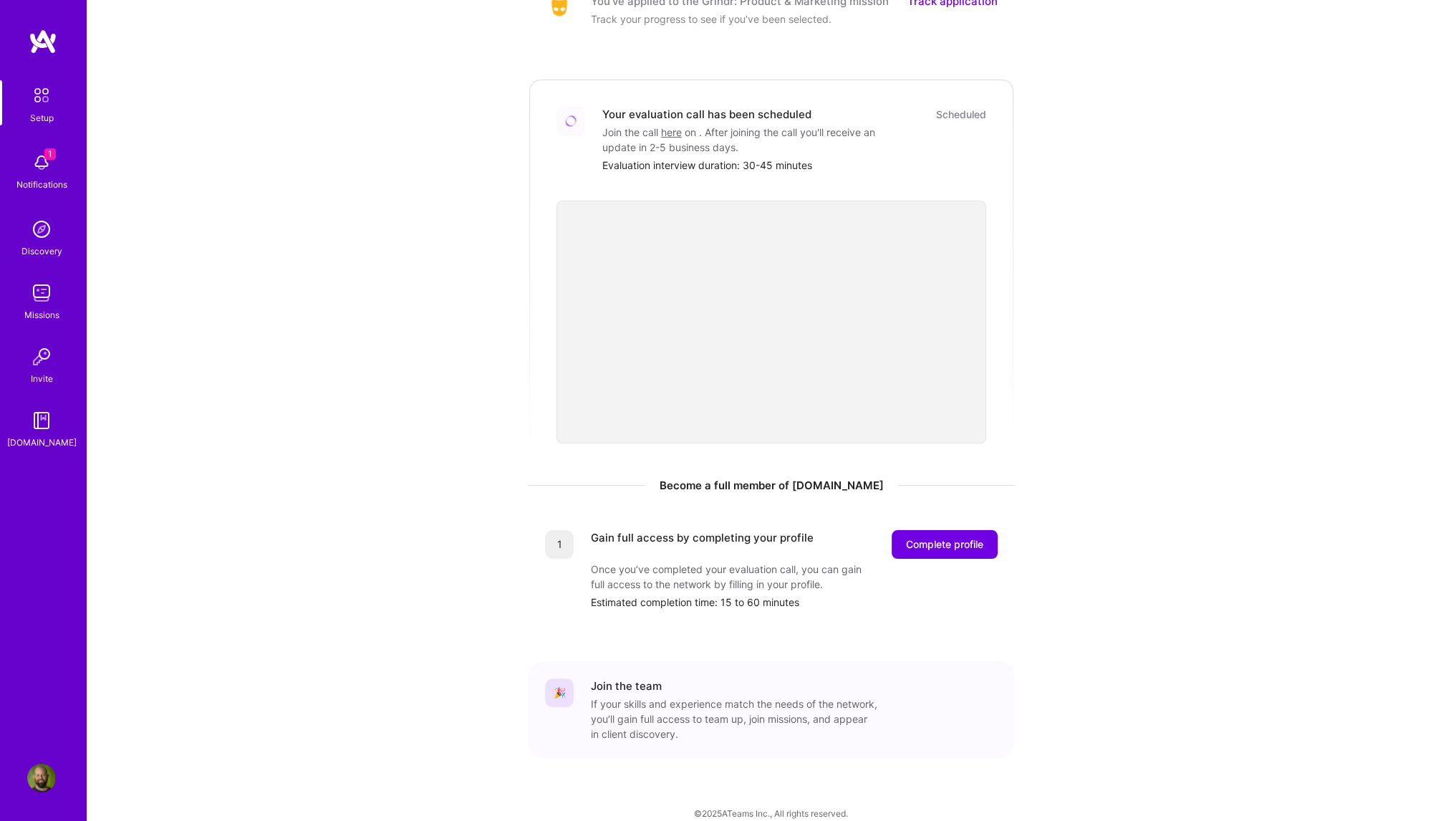
scroll to position [239, 0]
